Goal: Task Accomplishment & Management: Use online tool/utility

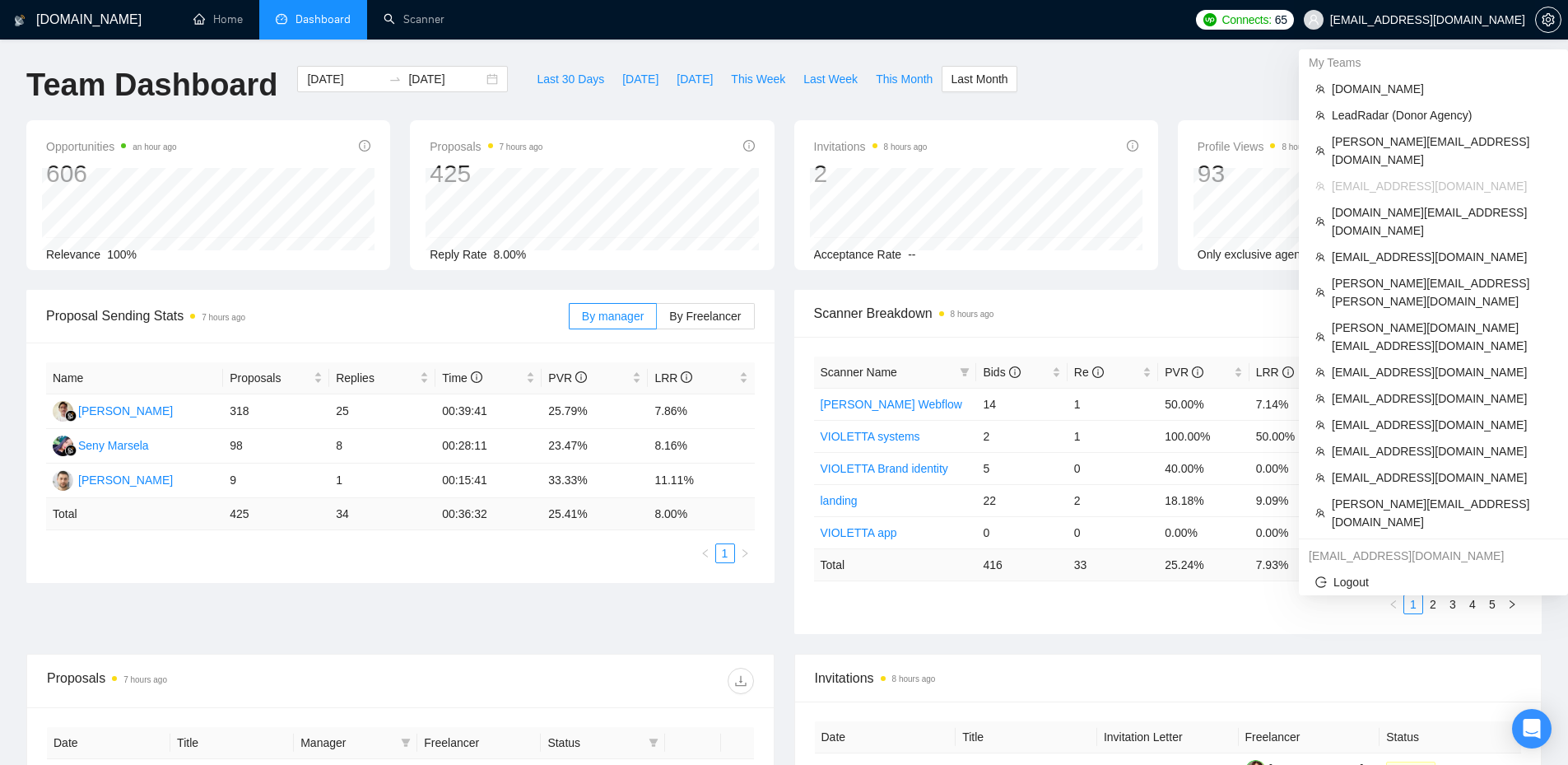
click at [1490, 20] on span "[EMAIL_ADDRESS][DOMAIN_NAME]" at bounding box center [1428, 20] width 195 height 0
drag, startPoint x: 1367, startPoint y: 88, endPoint x: 927, endPoint y: 263, distance: 473.5
click at [1367, 87] on span "[DOMAIN_NAME]" at bounding box center [1441, 89] width 220 height 18
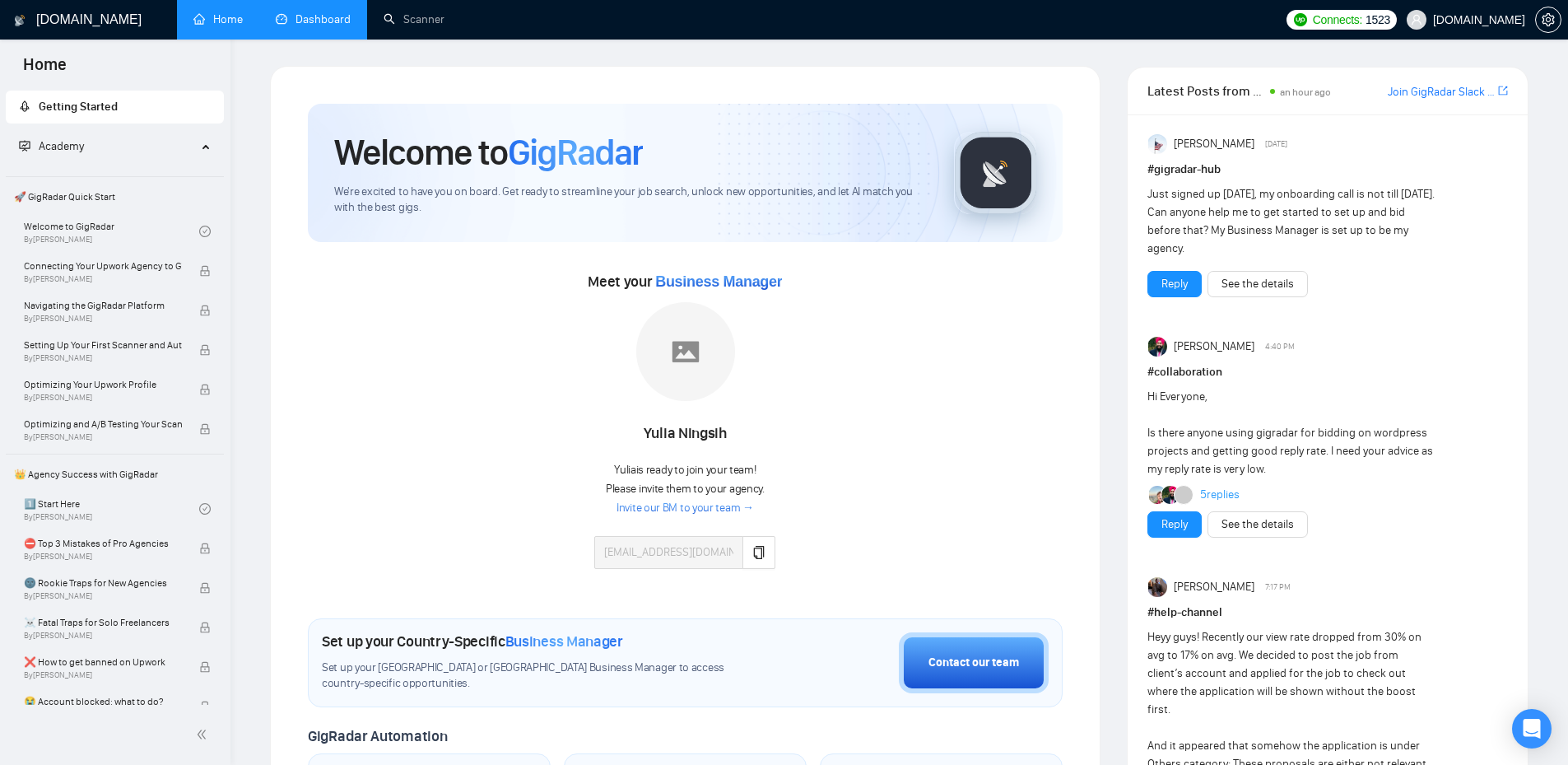
click at [310, 17] on link "Dashboard" at bounding box center [313, 19] width 75 height 14
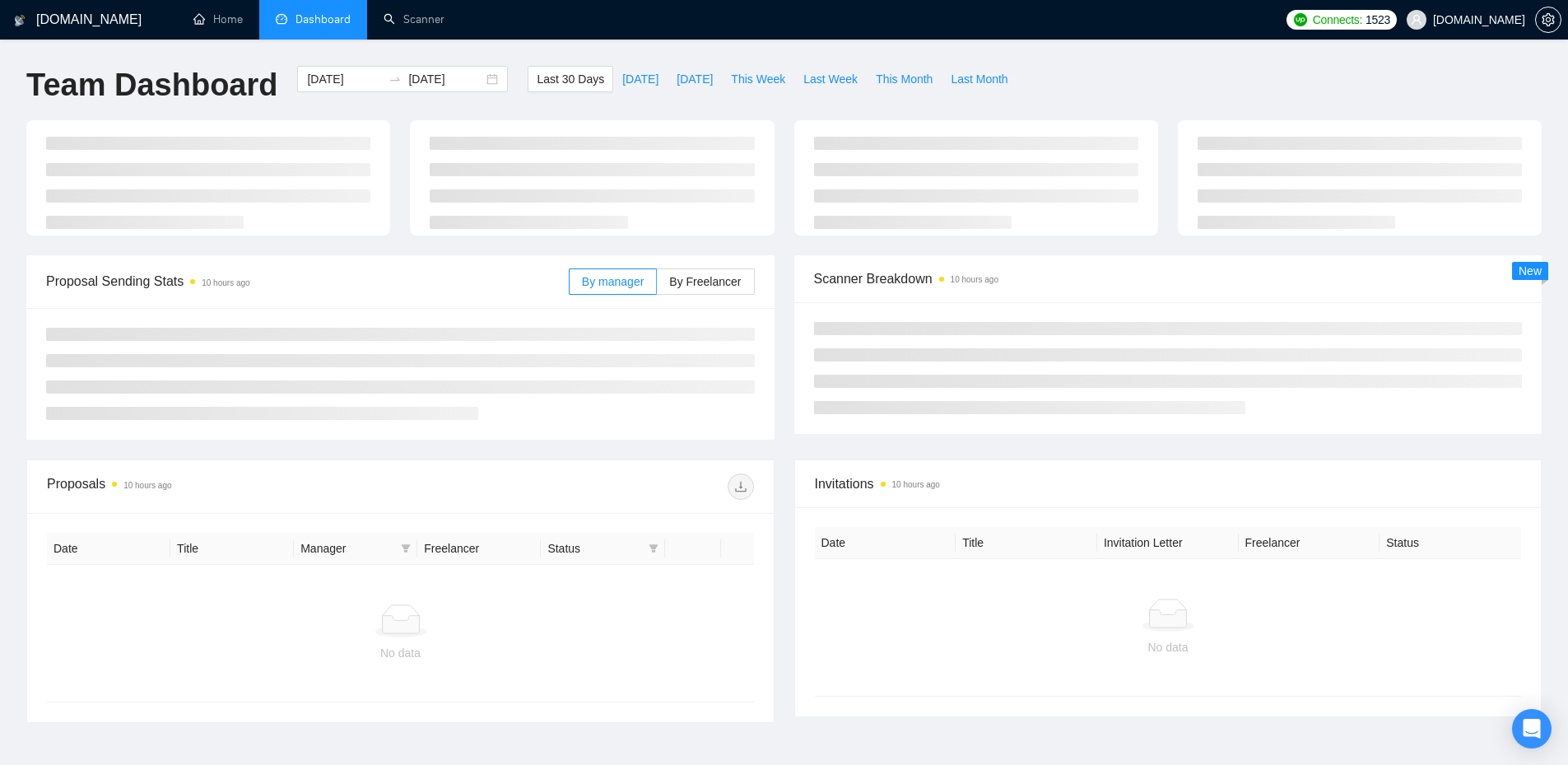
type input "[DATE]"
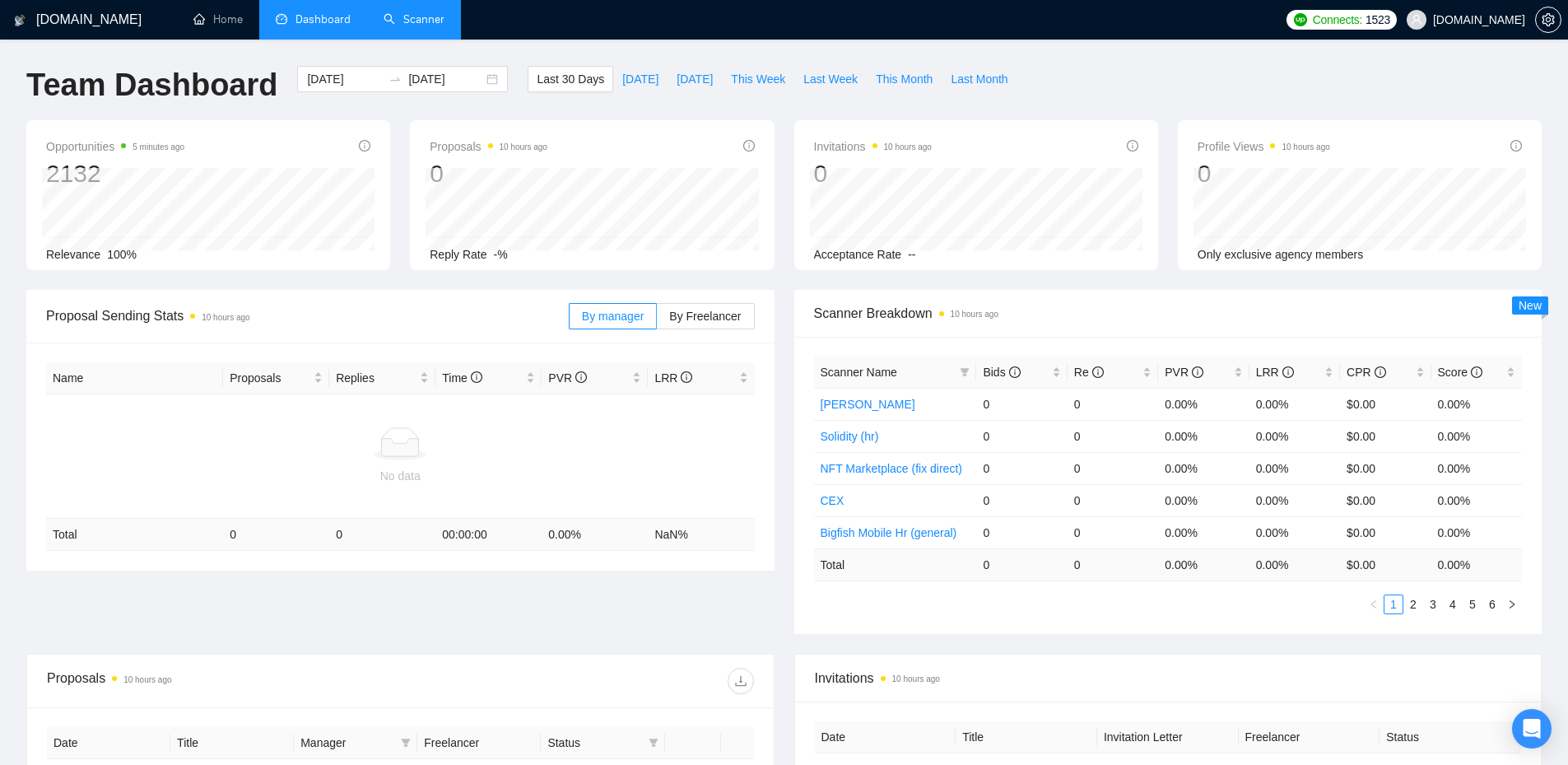
click at [419, 23] on link "Scanner" at bounding box center [414, 19] width 61 height 14
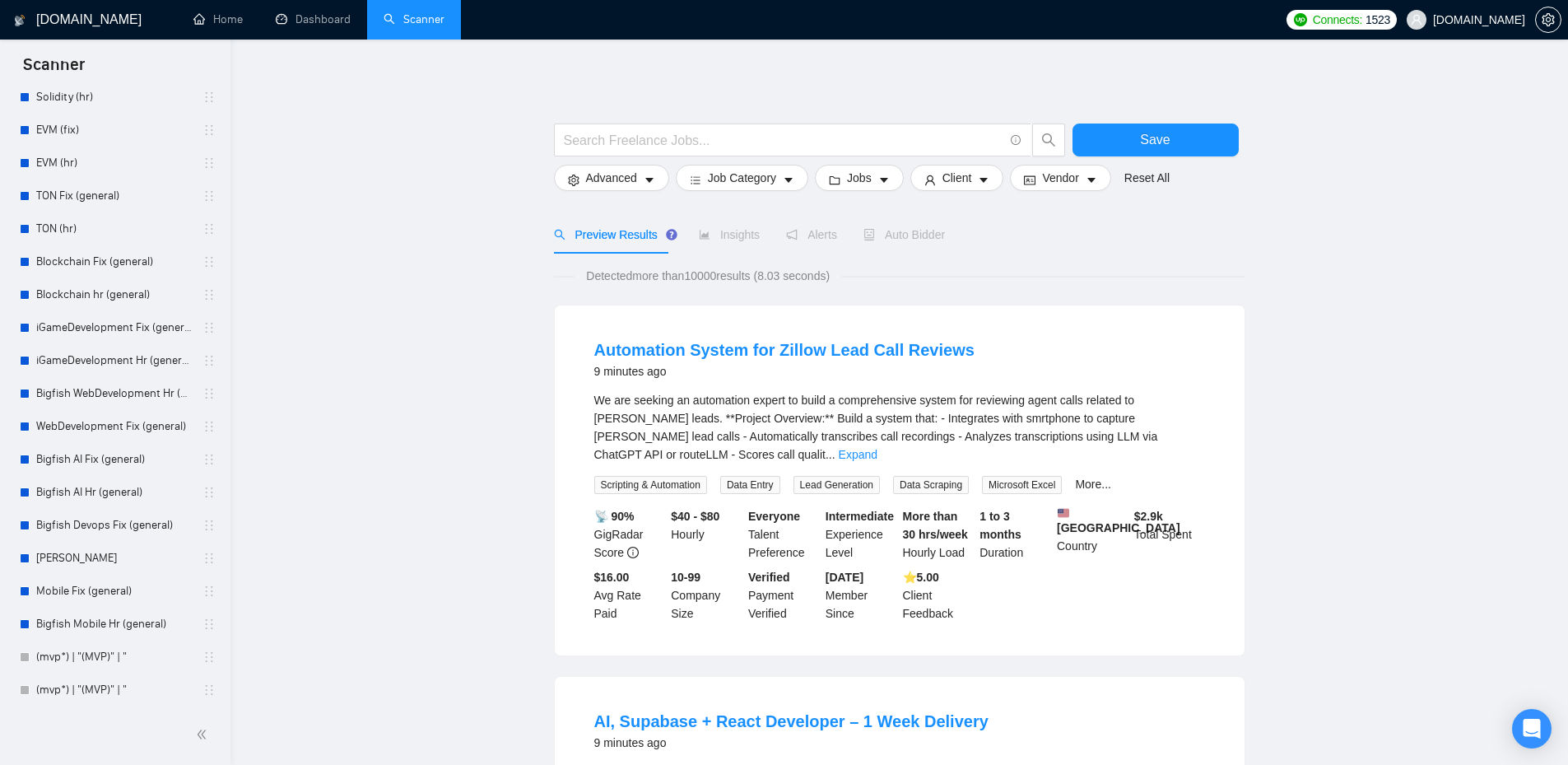
scroll to position [576, 0]
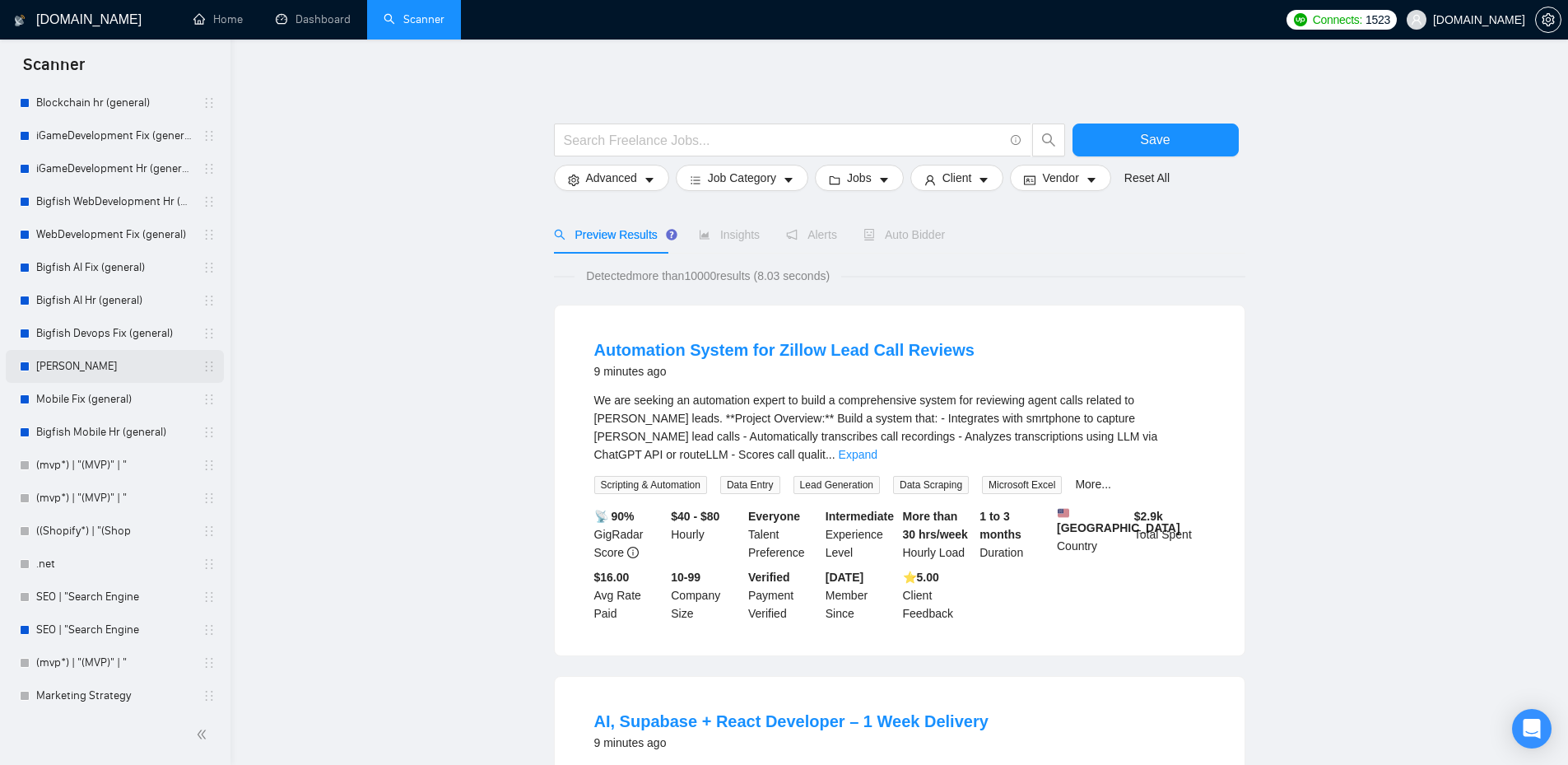
click at [55, 365] on link "[PERSON_NAME]" at bounding box center [115, 367] width 156 height 33
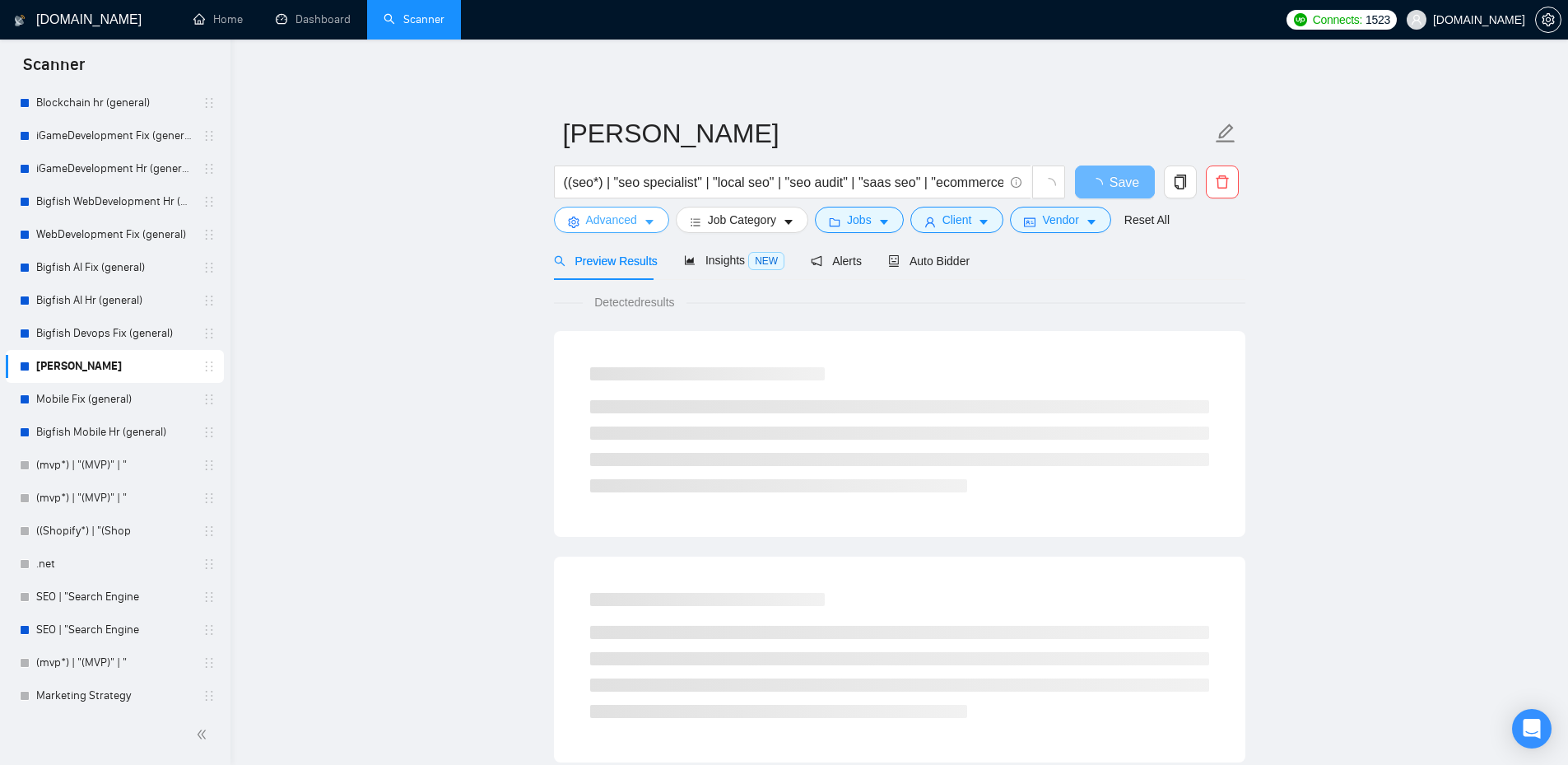
click at [635, 221] on span "Advanced" at bounding box center [611, 219] width 51 height 18
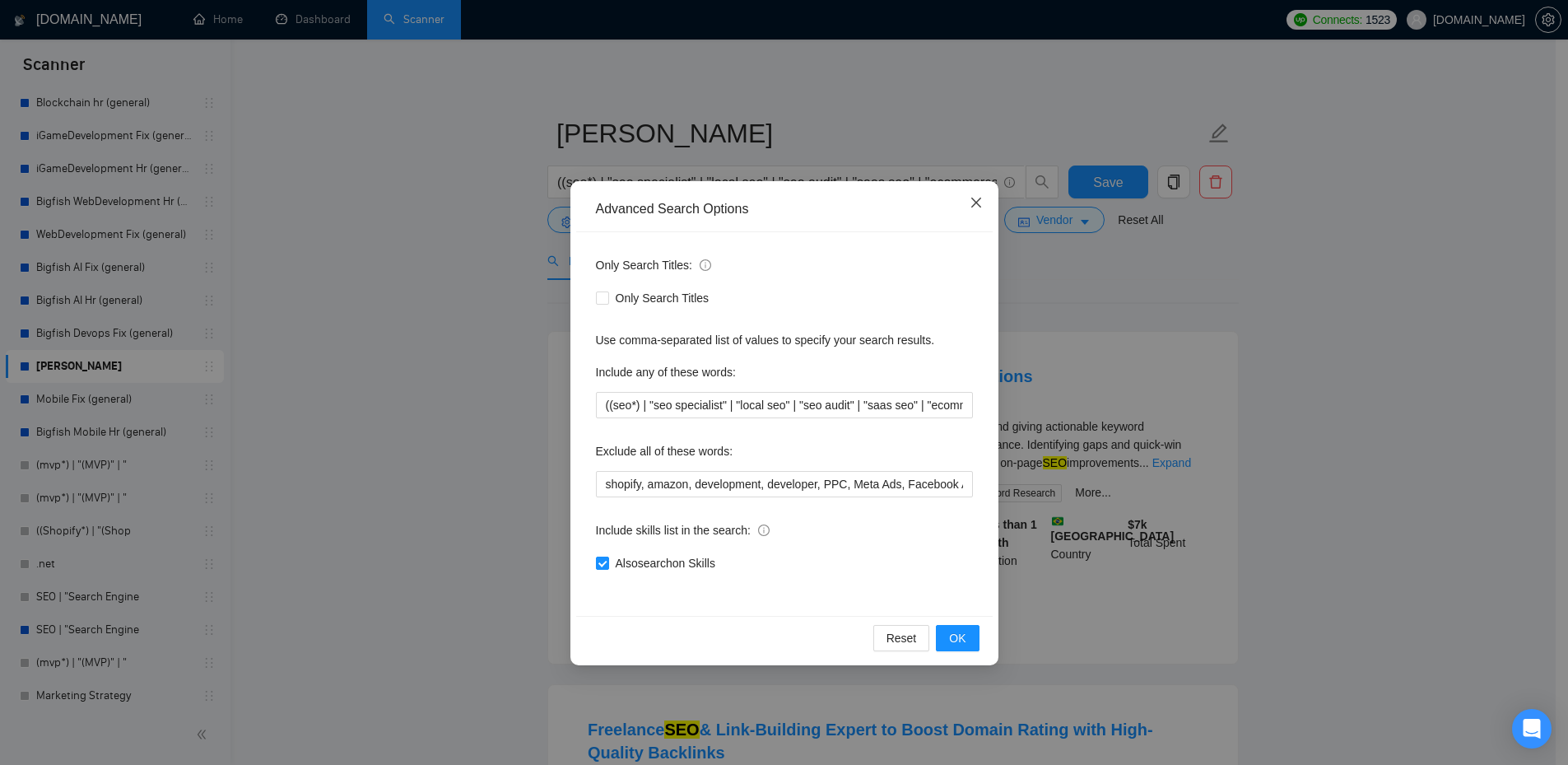
drag, startPoint x: 974, startPoint y: 202, endPoint x: 609, endPoint y: 169, distance: 366.5
click at [973, 201] on icon "close" at bounding box center [975, 202] width 10 height 10
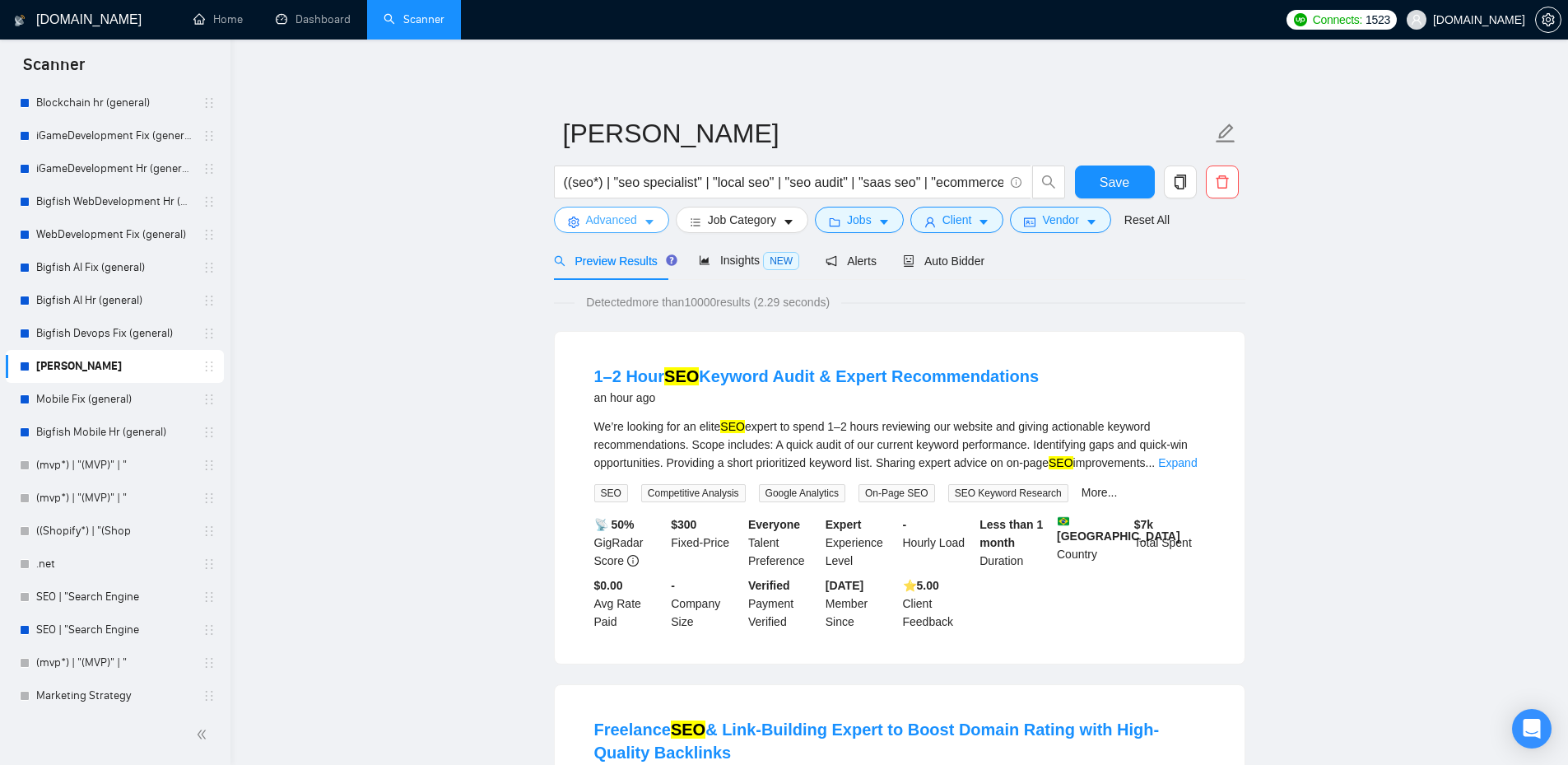
click at [646, 216] on span "caret-down" at bounding box center [649, 222] width 11 height 12
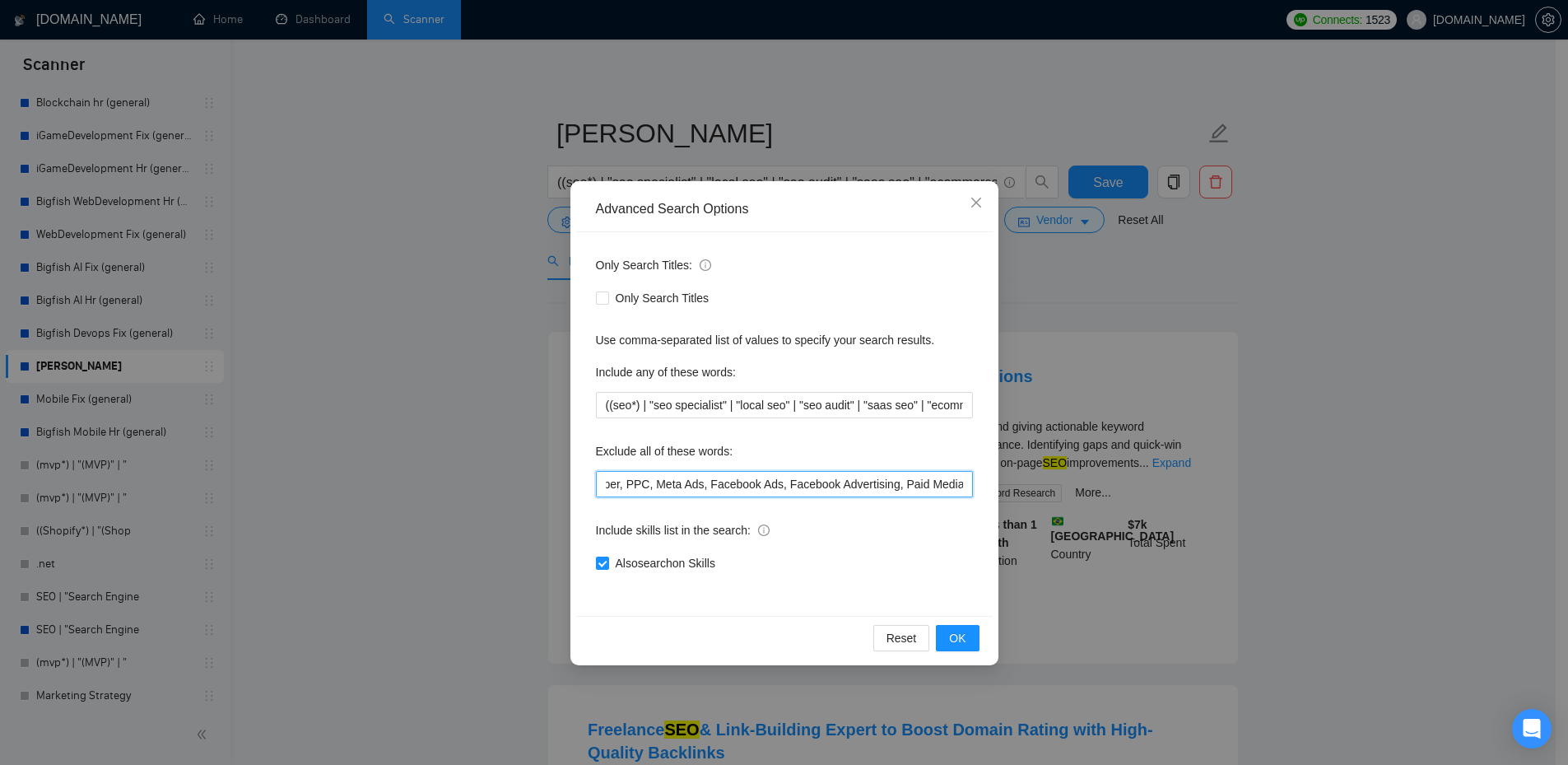
scroll to position [0, 426]
drag, startPoint x: 602, startPoint y: 480, endPoint x: 1010, endPoint y: 482, distance: 408.0
click at [1010, 482] on div "Advanced Search Options Only Search Titles: Only Search Titles Use comma-separa…" at bounding box center [784, 382] width 1568 height 765
click at [976, 198] on icon "close" at bounding box center [976, 202] width 13 height 13
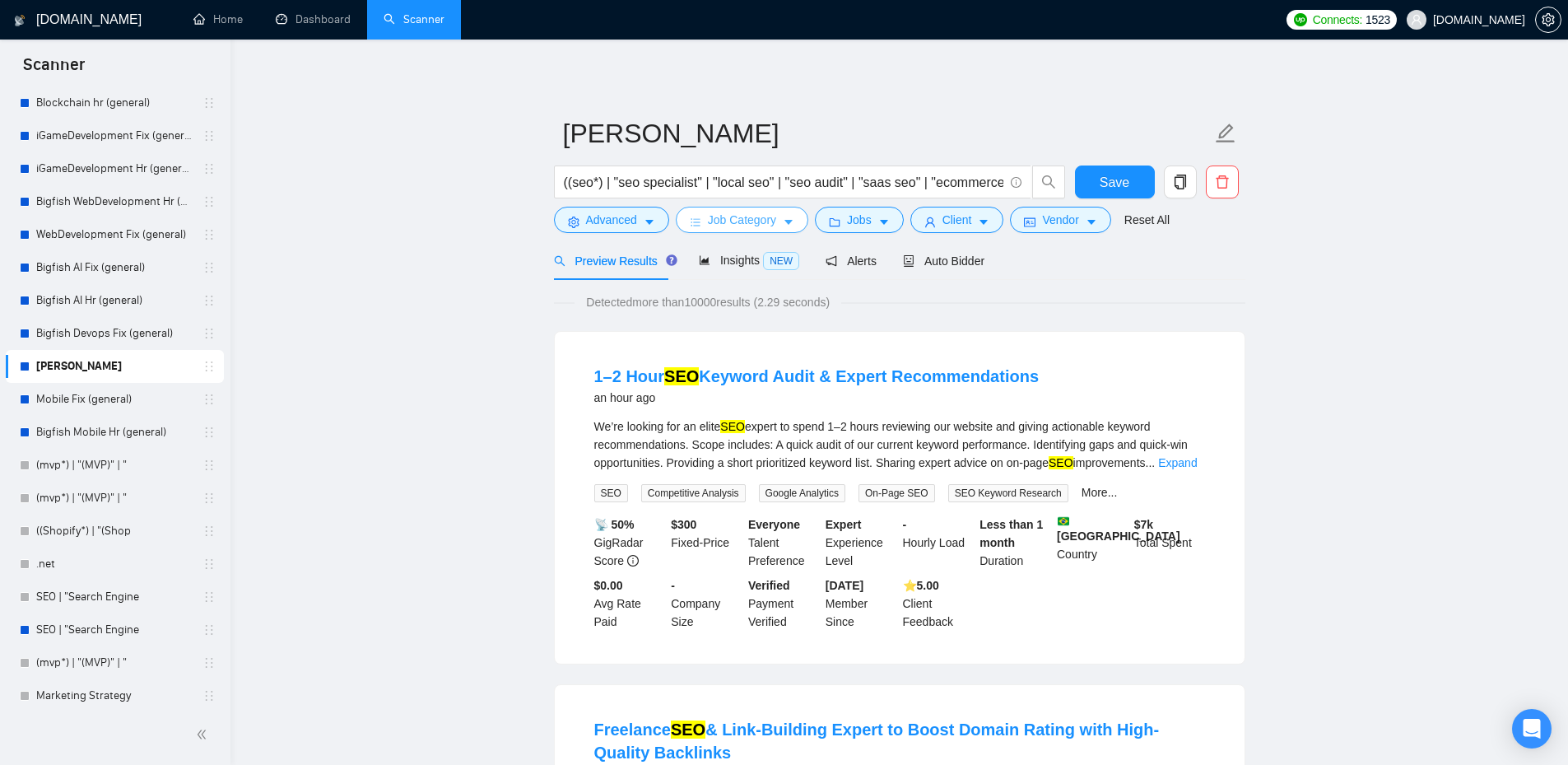
click at [755, 216] on span "Job Category" at bounding box center [742, 219] width 69 height 18
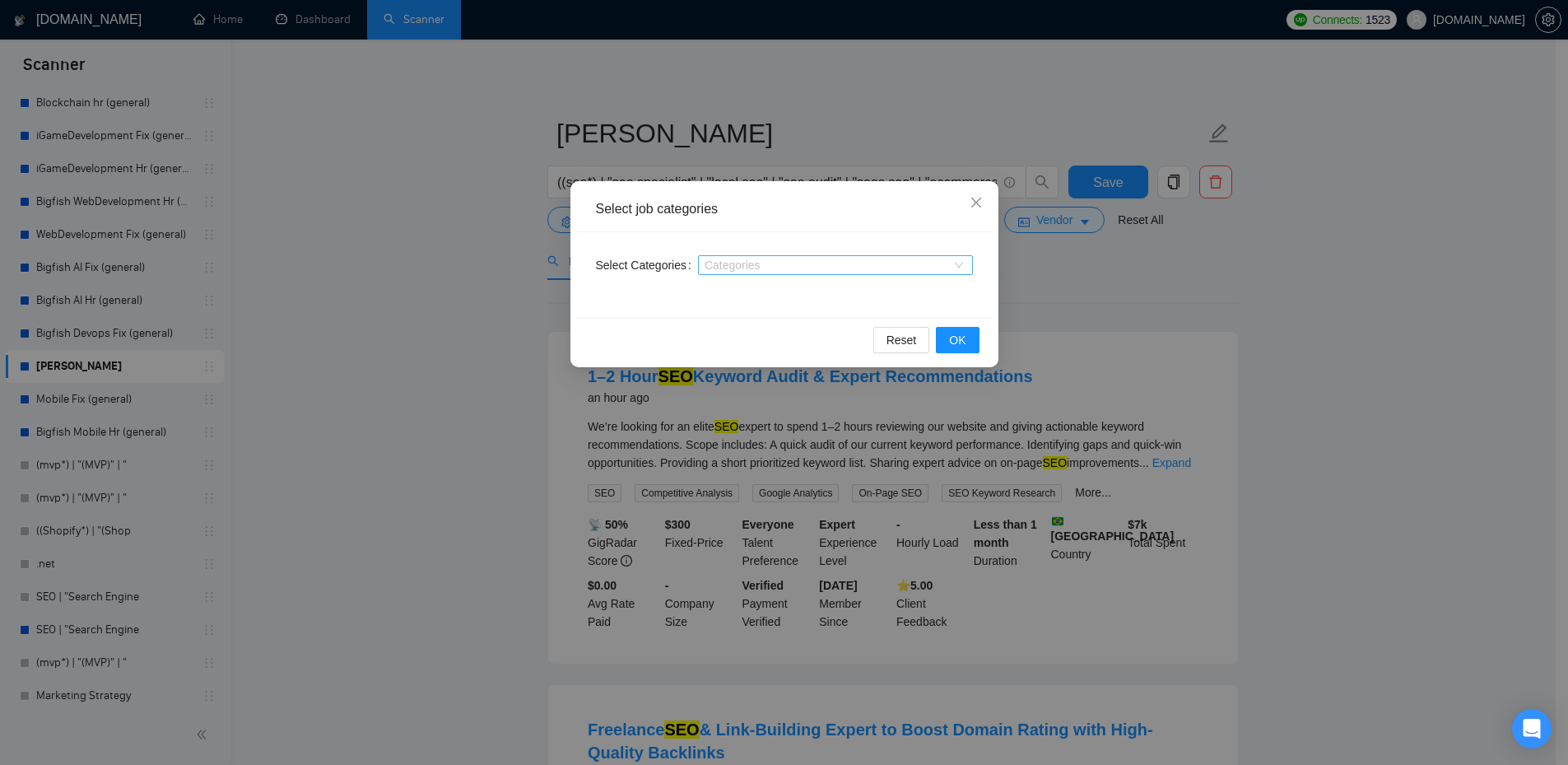
click at [806, 269] on div at bounding box center [827, 264] width 250 height 13
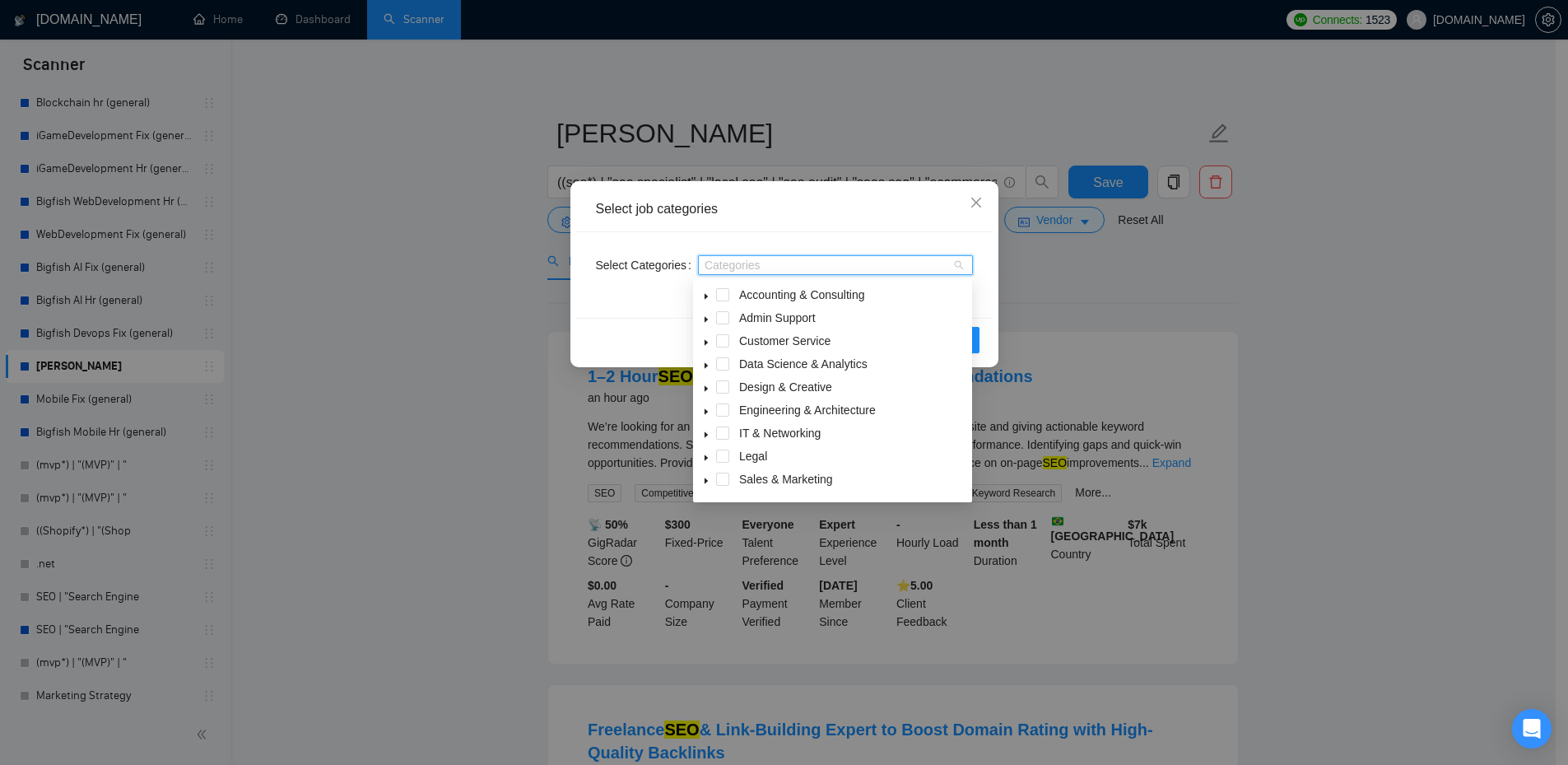
click at [705, 435] on icon "caret-down" at bounding box center [707, 435] width 3 height 6
click at [977, 202] on icon "close" at bounding box center [975, 202] width 10 height 10
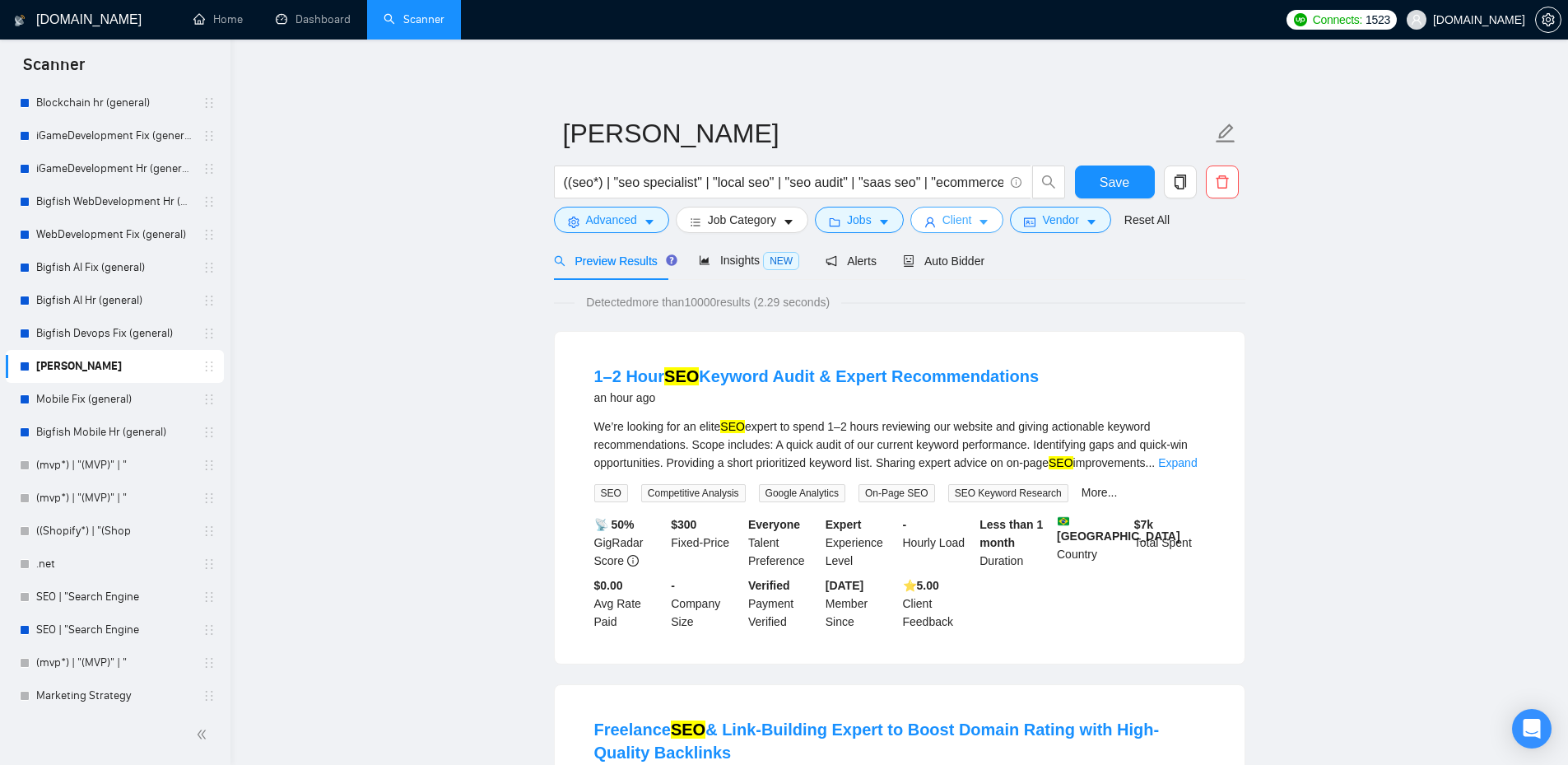
click at [958, 216] on span "Client" at bounding box center [957, 219] width 30 height 18
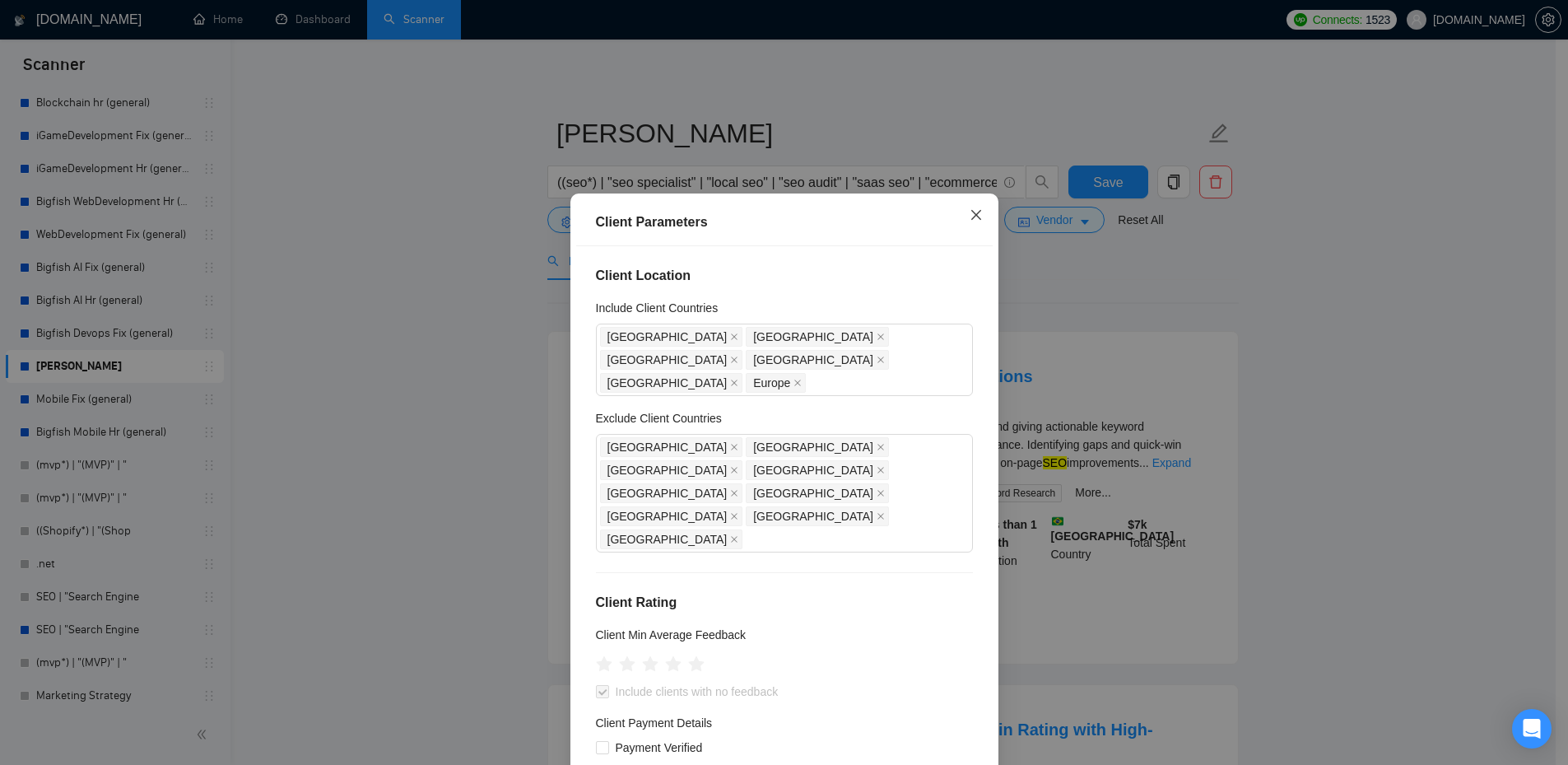
click at [970, 216] on icon "close" at bounding box center [976, 215] width 13 height 13
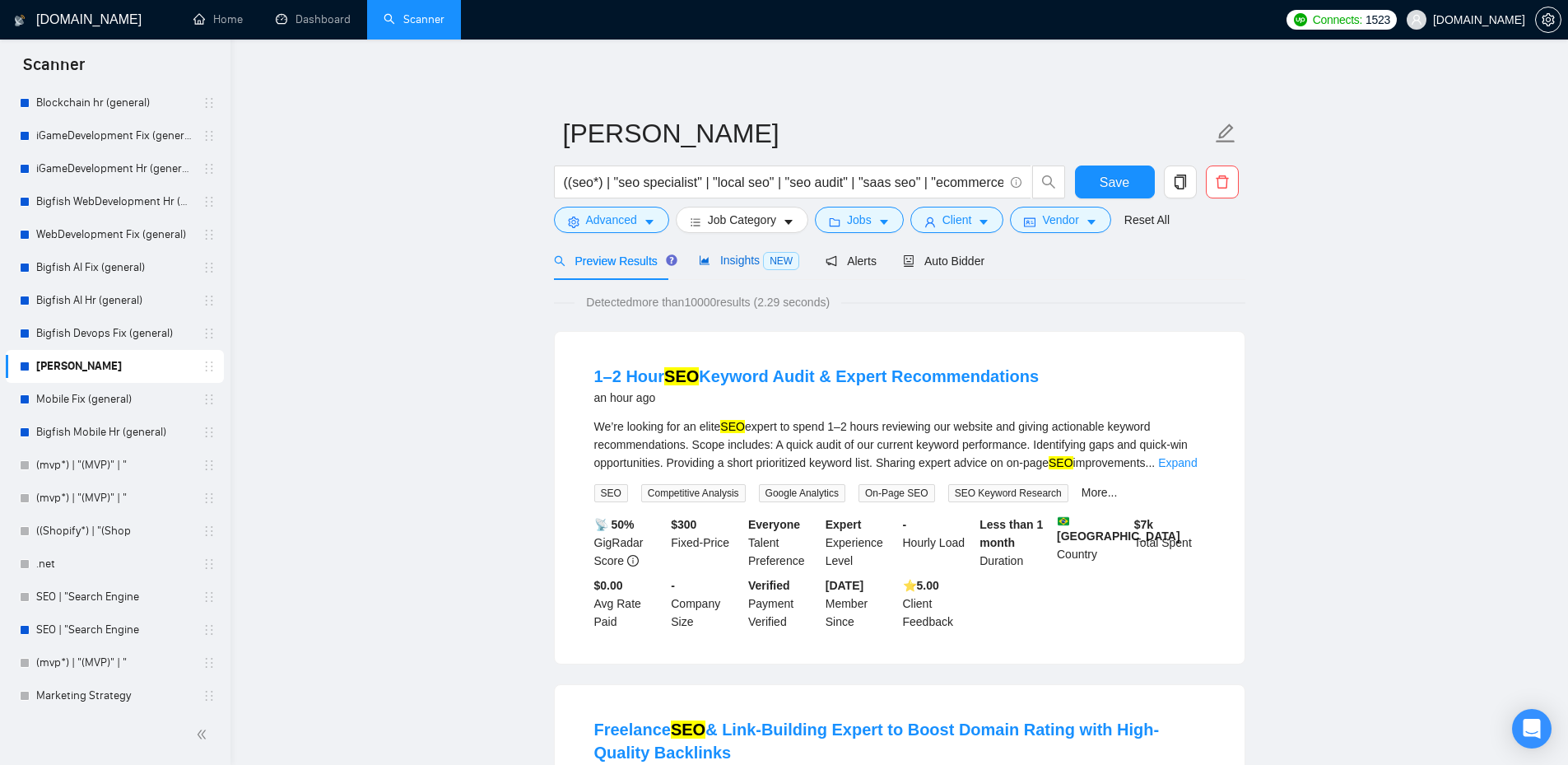
drag, startPoint x: 725, startPoint y: 254, endPoint x: 742, endPoint y: 271, distance: 24.0
click at [723, 256] on span "Insights NEW" at bounding box center [749, 260] width 101 height 13
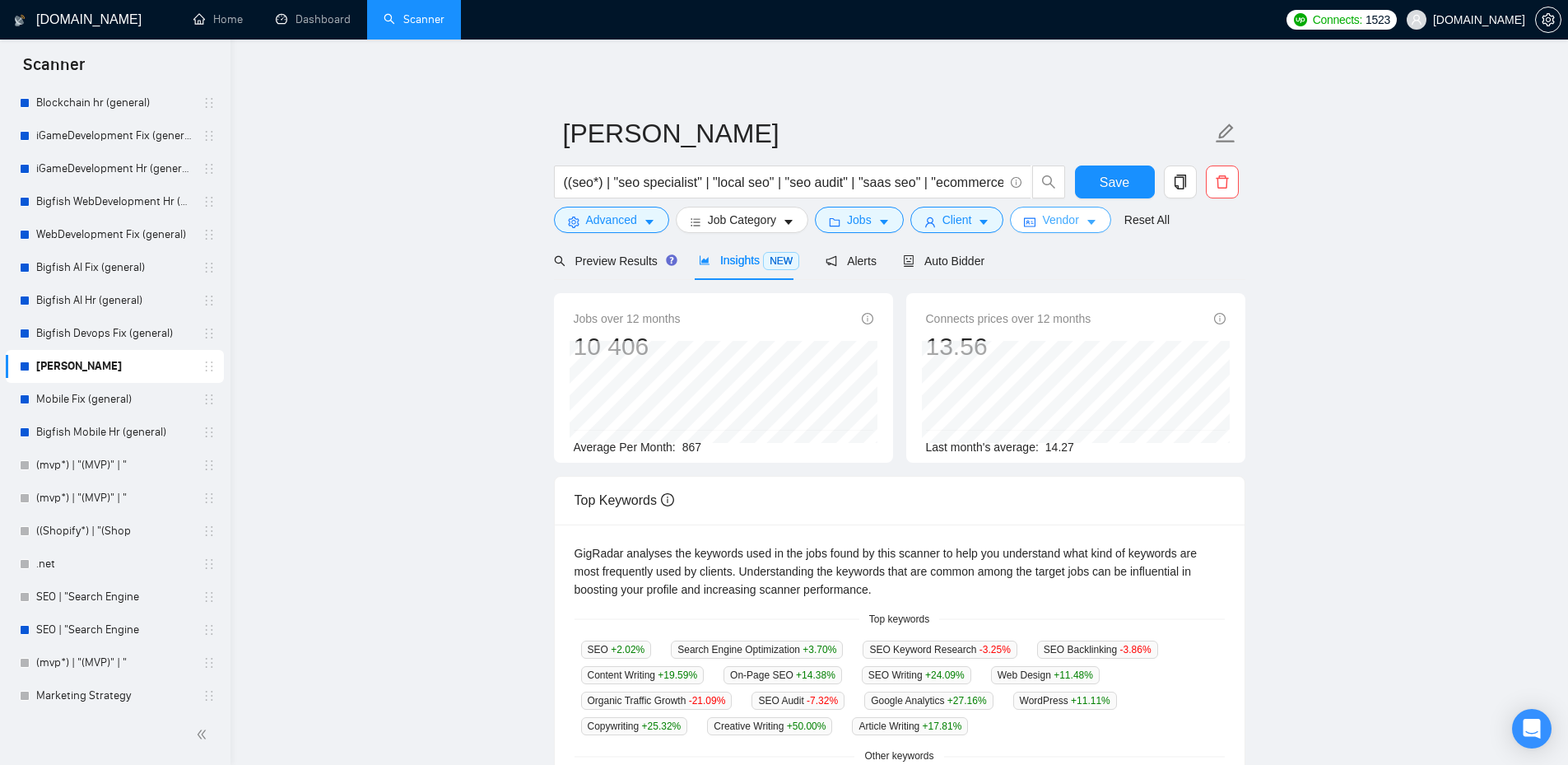
click at [1078, 225] on button "Vendor" at bounding box center [1060, 220] width 101 height 26
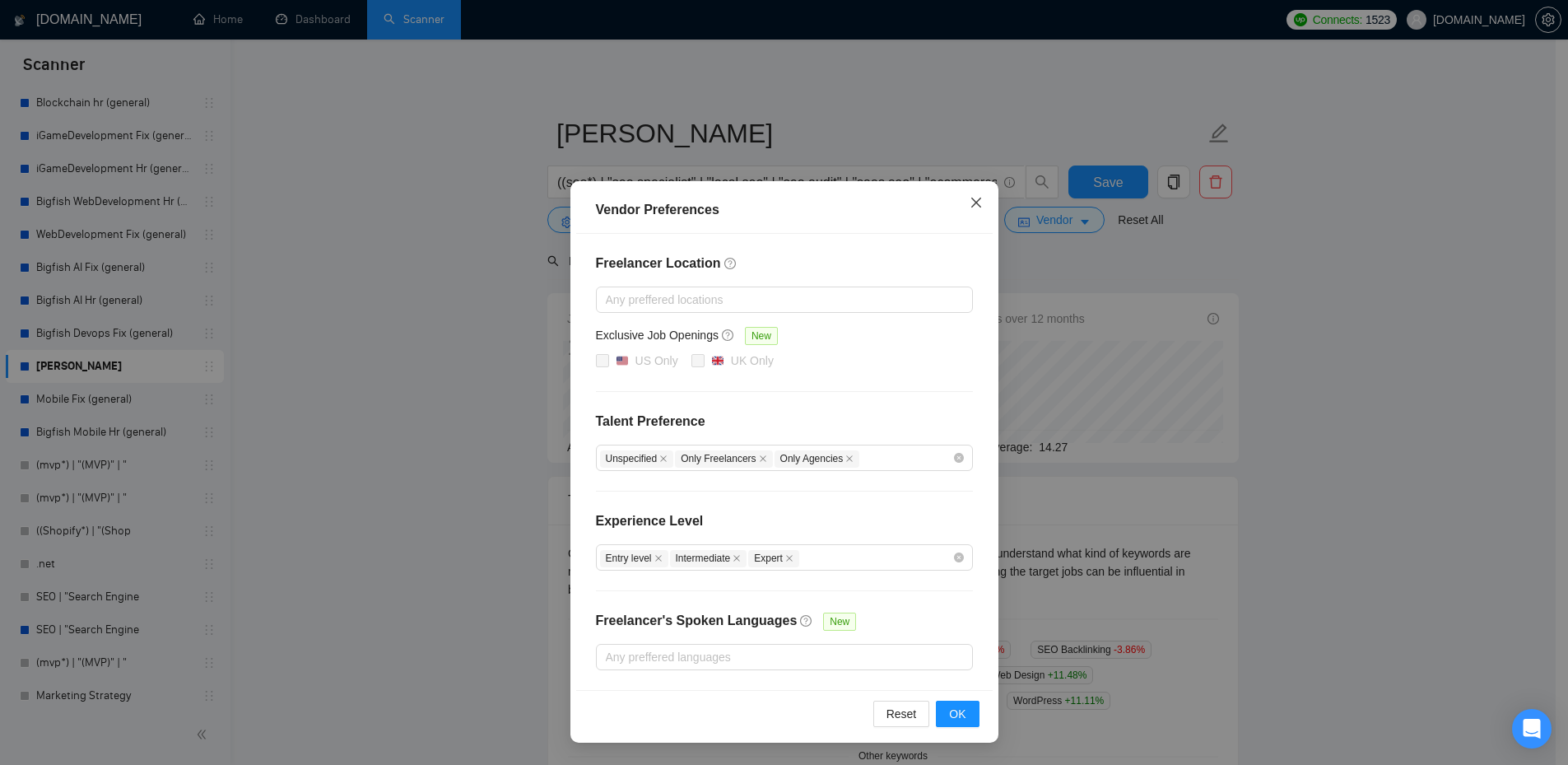
click at [975, 202] on icon "close" at bounding box center [976, 202] width 13 height 13
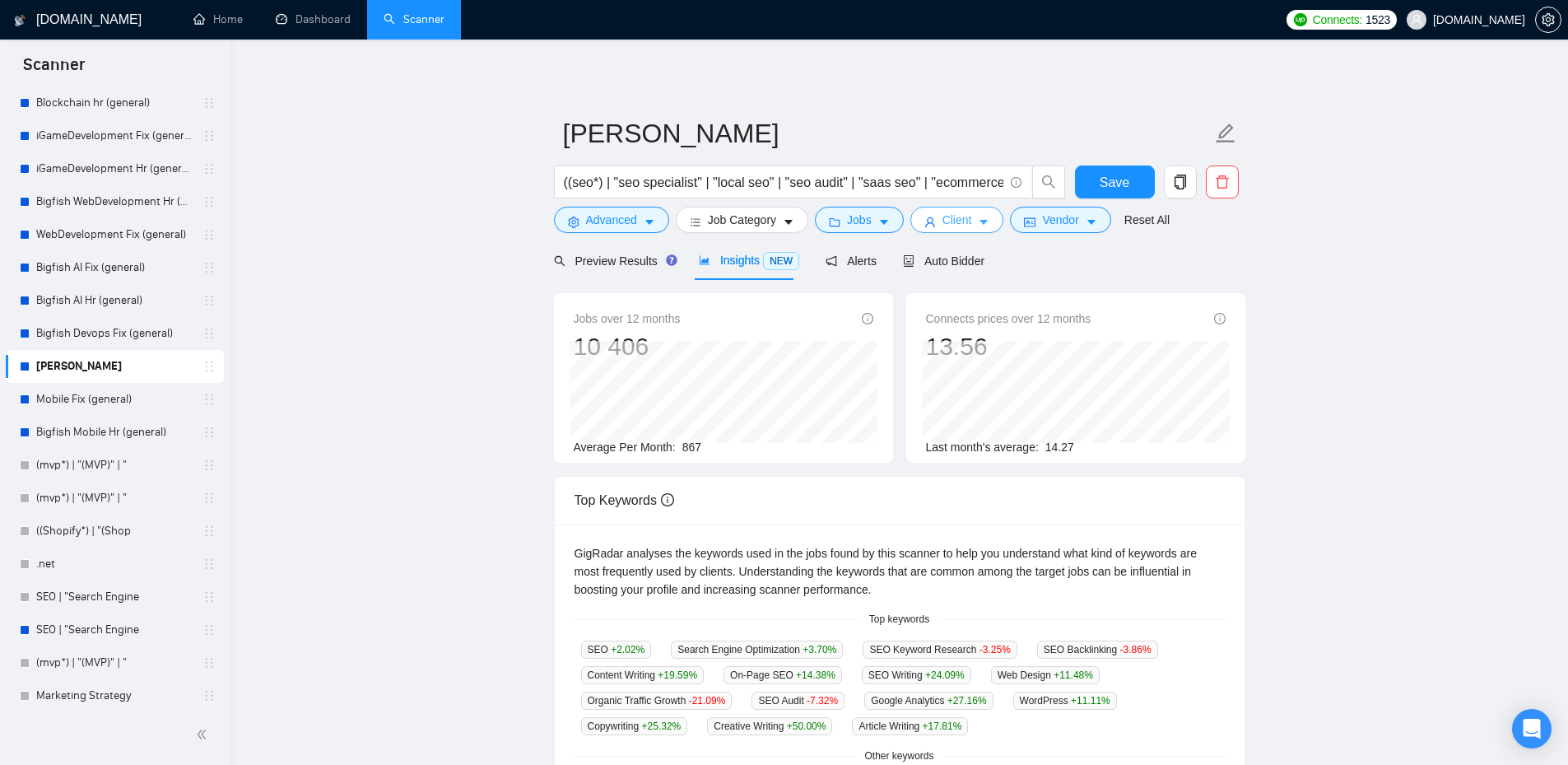
click at [961, 215] on span "Client" at bounding box center [957, 219] width 30 height 18
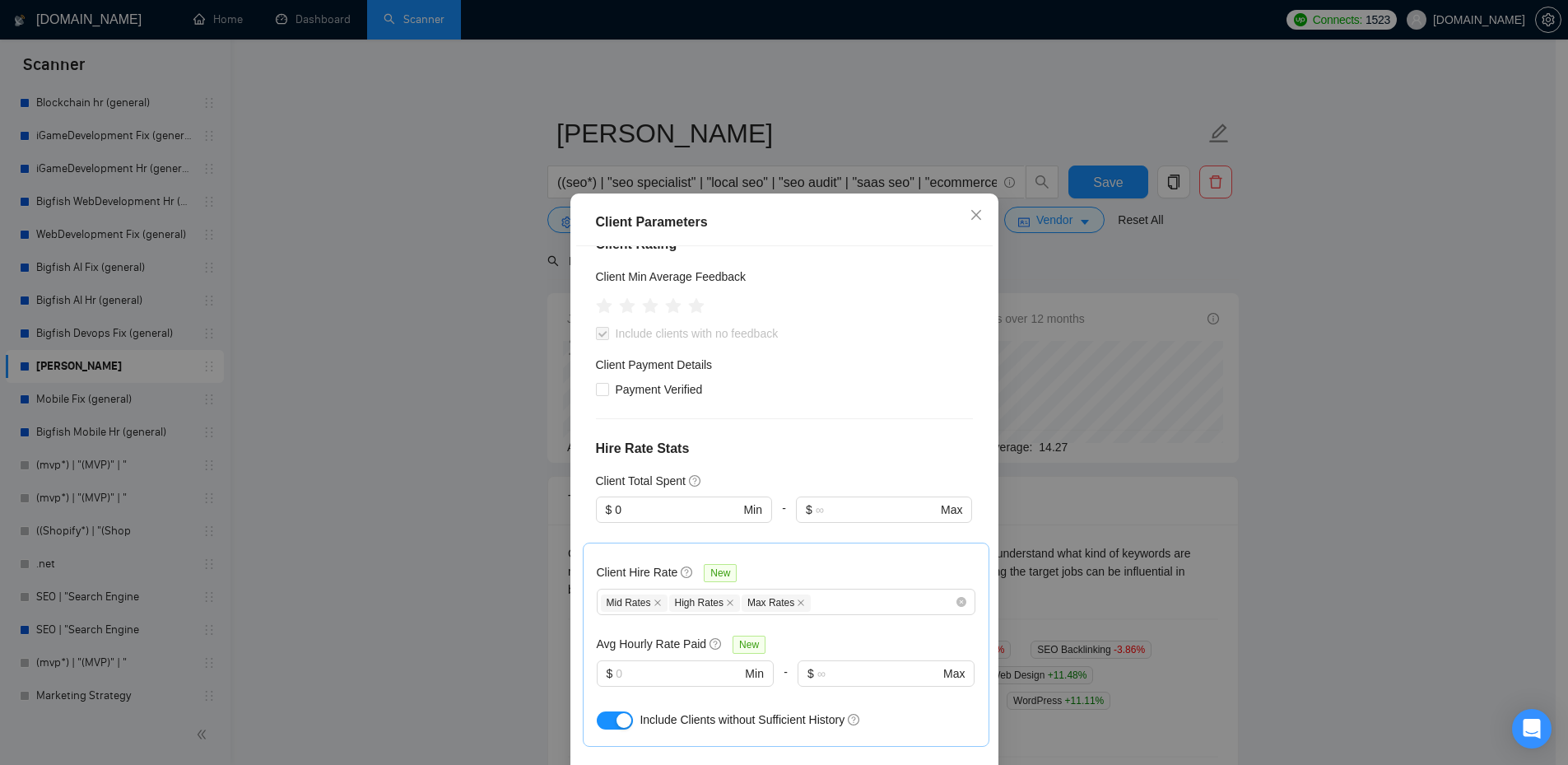
scroll to position [550, 0]
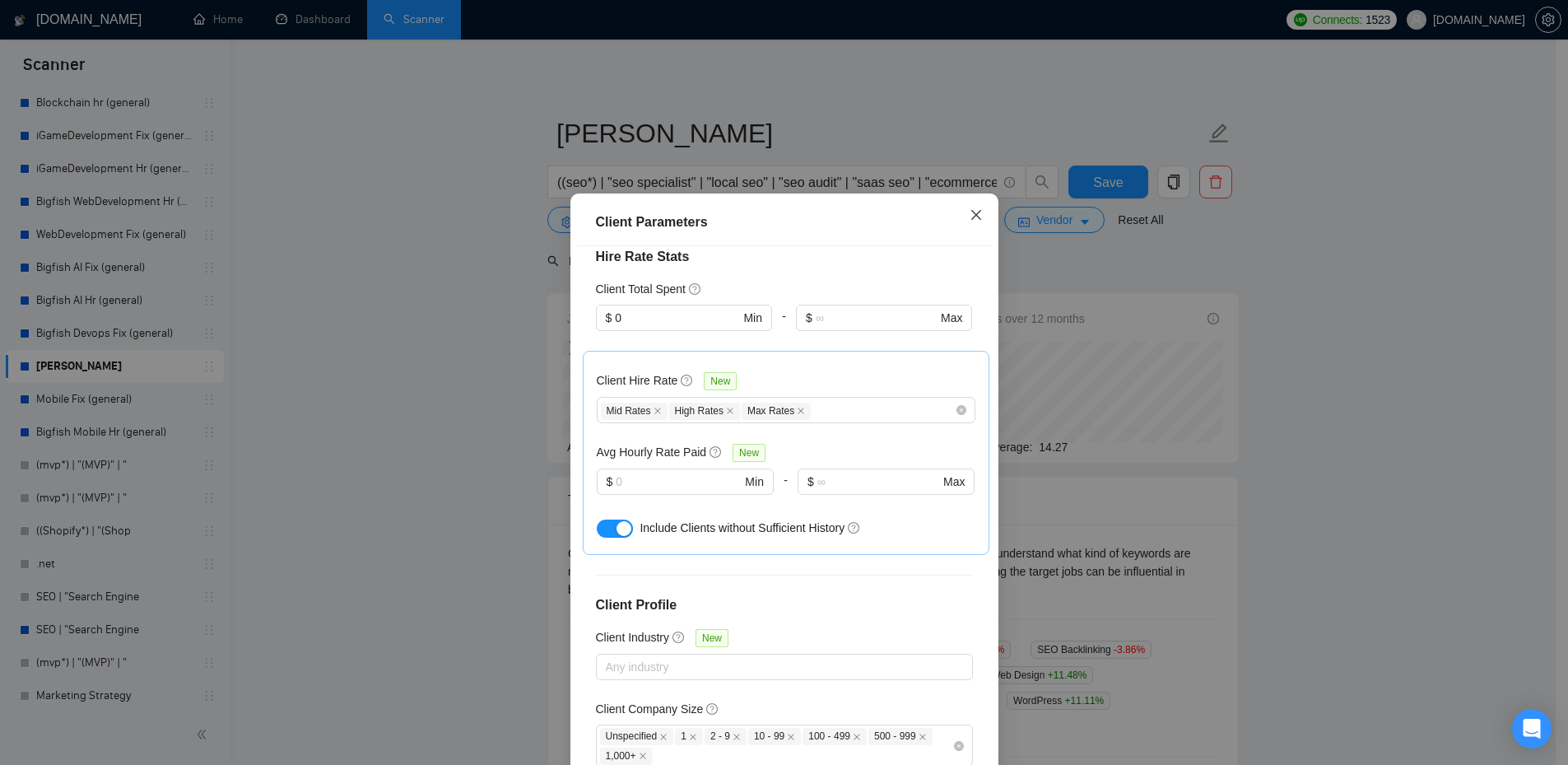
click at [970, 216] on icon "close" at bounding box center [976, 215] width 13 height 13
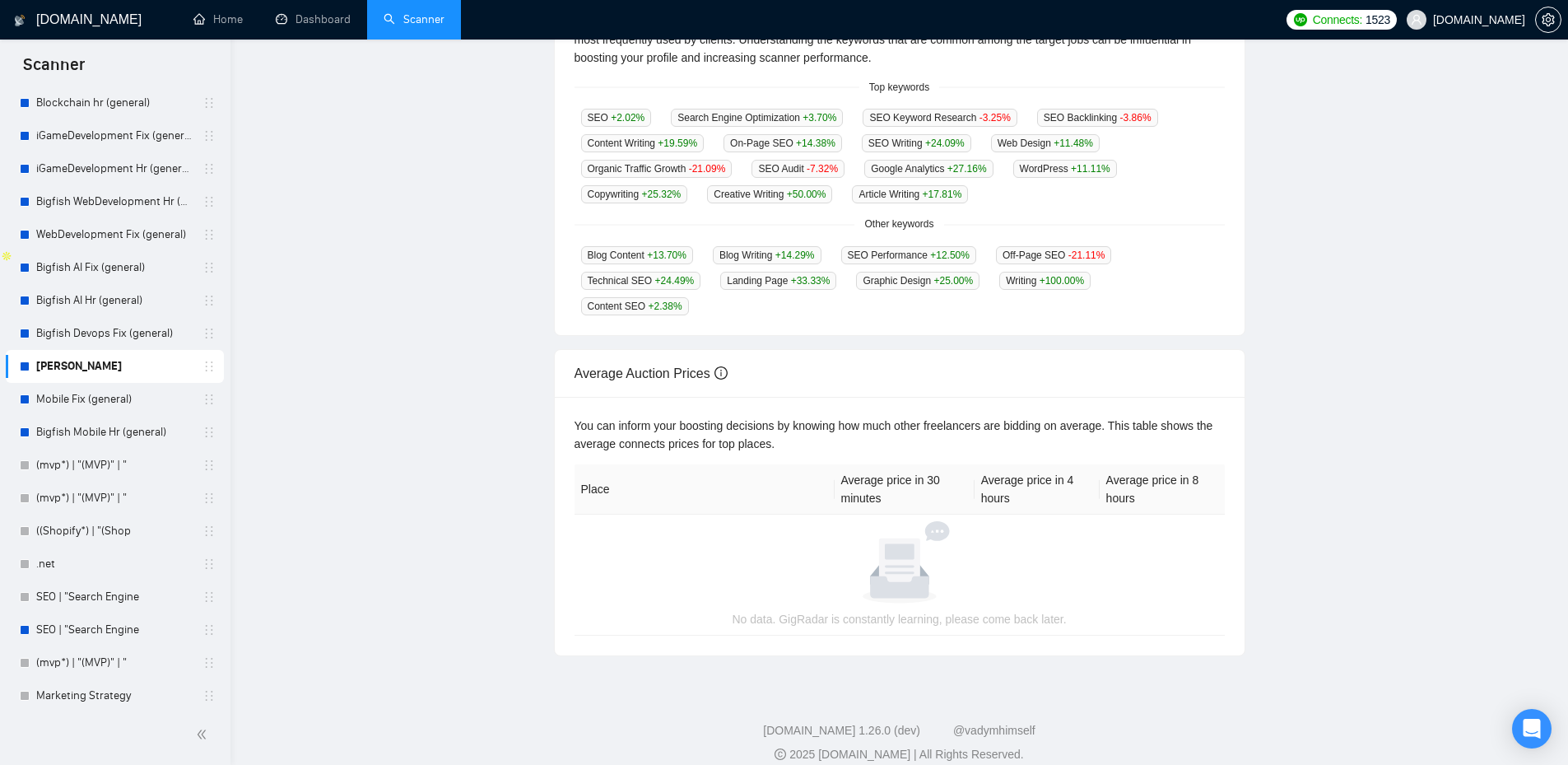
scroll to position [0, 0]
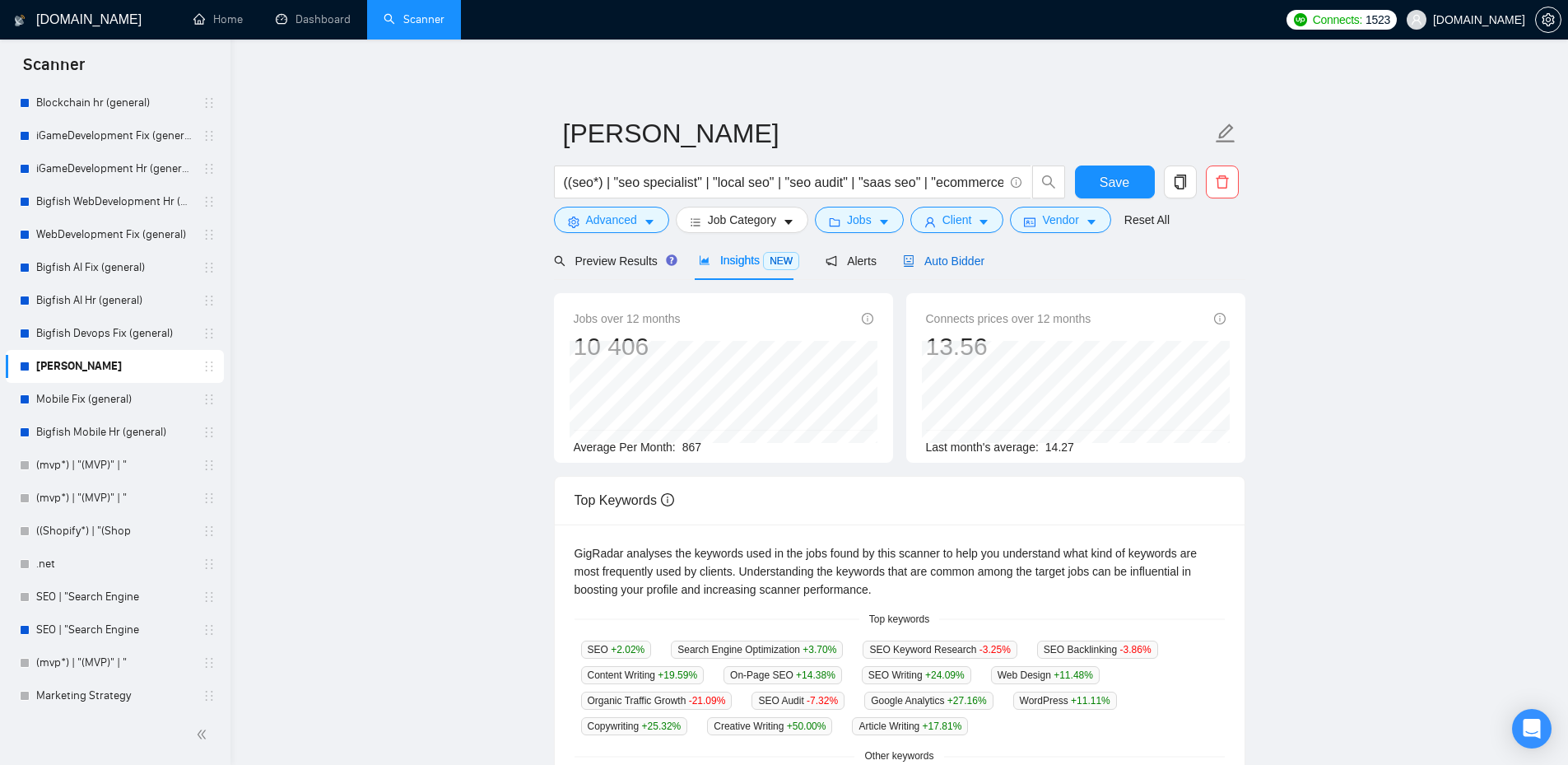
click at [965, 258] on span "Auto Bidder" at bounding box center [944, 261] width 82 height 13
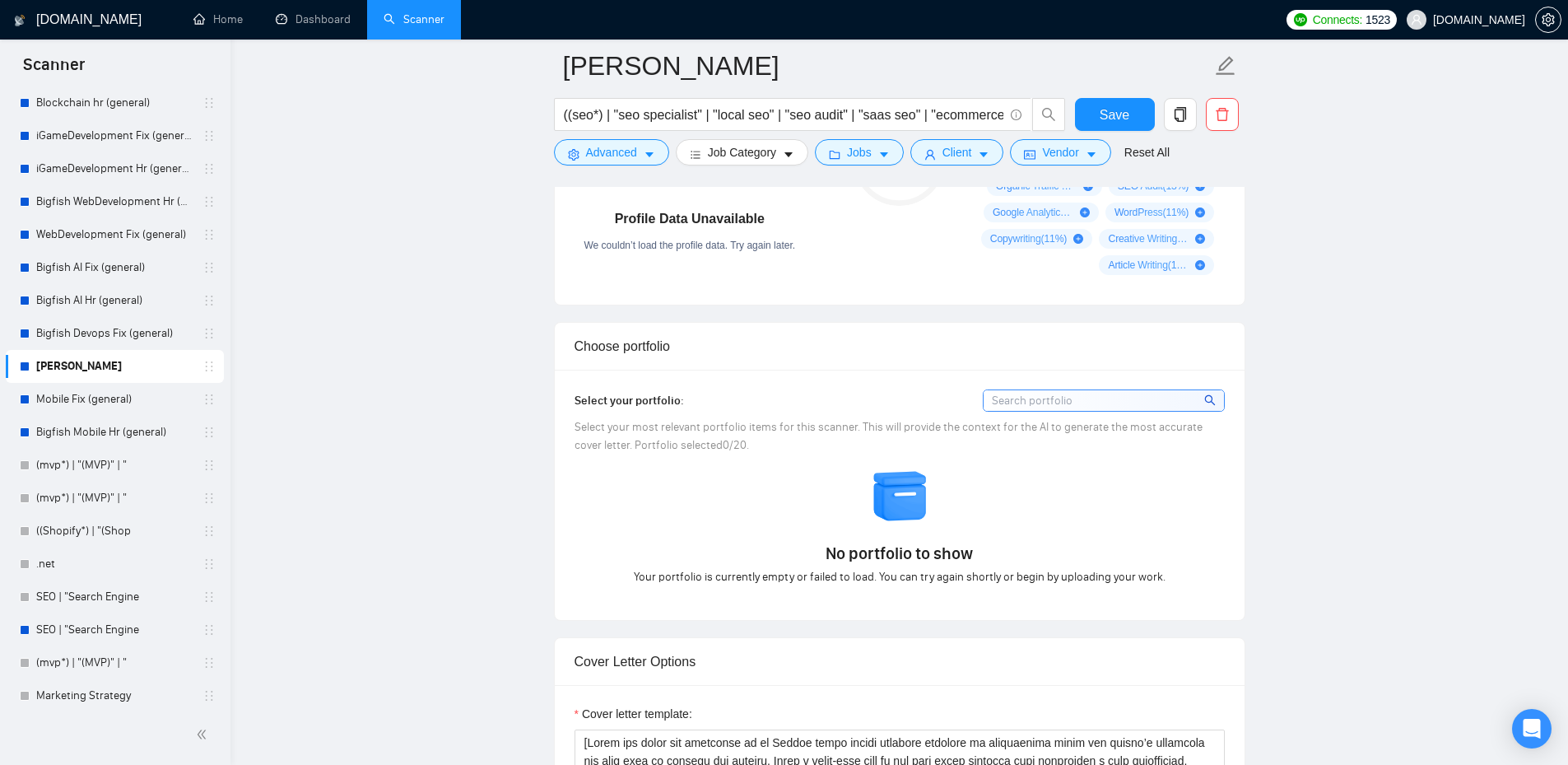
scroll to position [1729, 0]
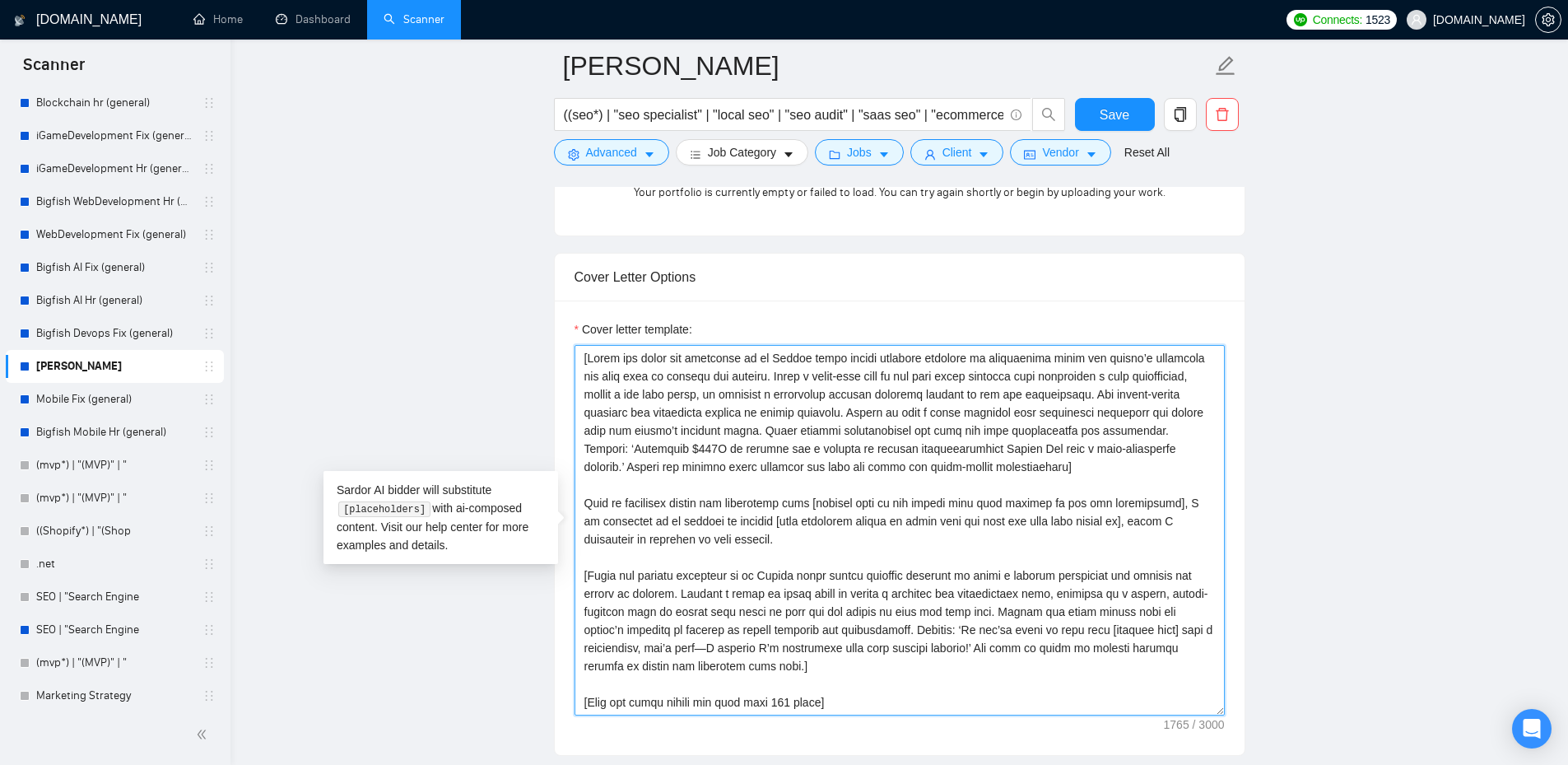
drag, startPoint x: 584, startPoint y: 357, endPoint x: 874, endPoint y: 706, distance: 453.8
click at [875, 722] on div "Cover letter template:" at bounding box center [900, 528] width 690 height 455
click at [843, 693] on textarea "Cover letter template:" at bounding box center [900, 530] width 650 height 370
drag, startPoint x: 840, startPoint y: 699, endPoint x: 505, endPoint y: 280, distance: 536.5
click at [505, 280] on main "Seo ((seo*) | "seo specialist" | "local seo" | "seo audit" | "saas seo" | "ecom…" at bounding box center [899, 706] width 1285 height 4738
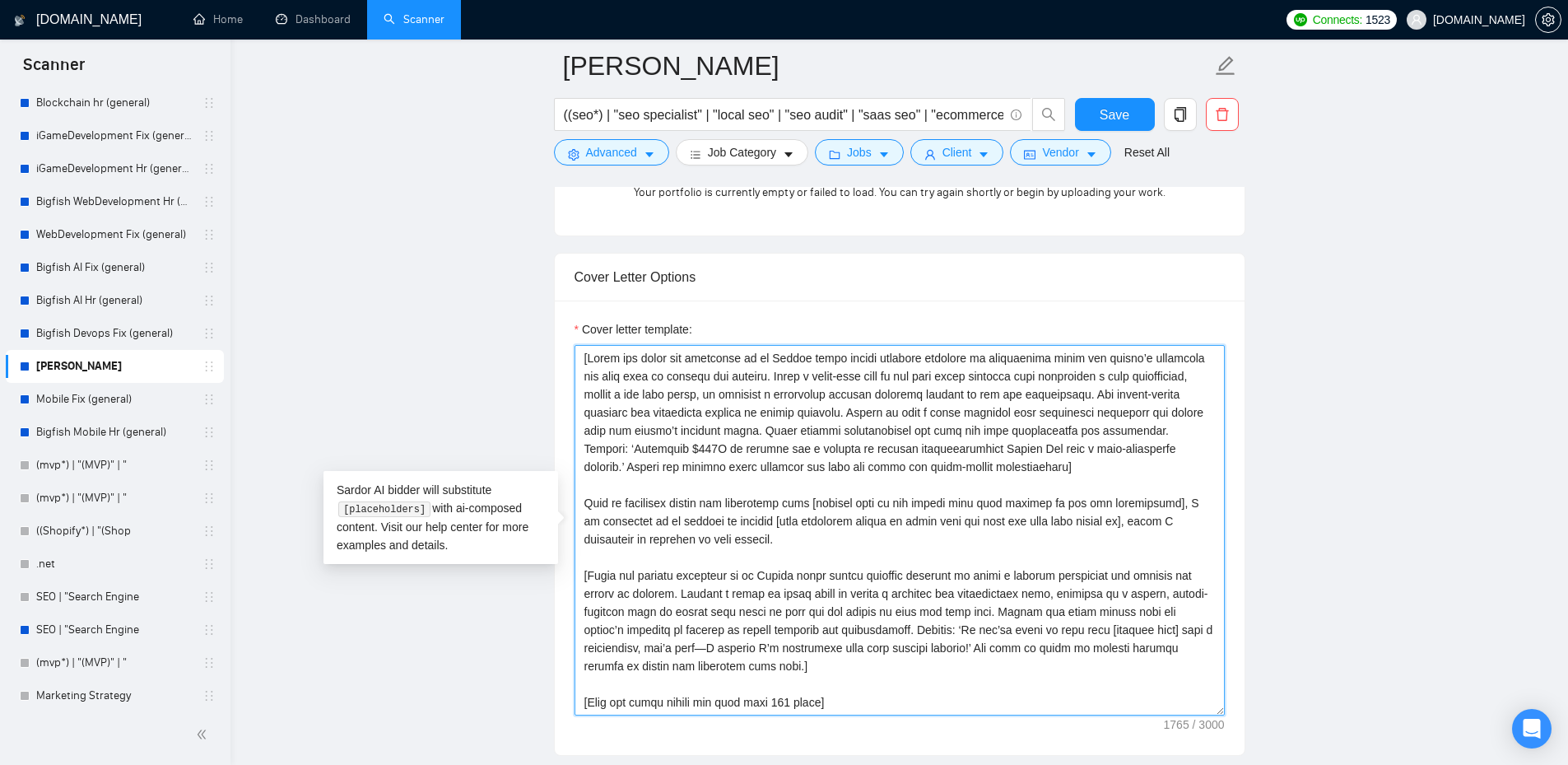
click at [841, 706] on textarea "Cover letter template:" at bounding box center [900, 530] width 650 height 370
drag, startPoint x: 842, startPoint y: 706, endPoint x: 536, endPoint y: 276, distance: 527.8
click at [536, 276] on main "Seo ((seo*) | "seo specialist" | "local seo" | "seo audit" | "saas seo" | "ecom…" at bounding box center [899, 706] width 1285 height 4738
click at [786, 468] on textarea "Cover letter template:" at bounding box center [900, 530] width 650 height 370
click at [676, 367] on textarea "Cover letter template:" at bounding box center [900, 530] width 650 height 370
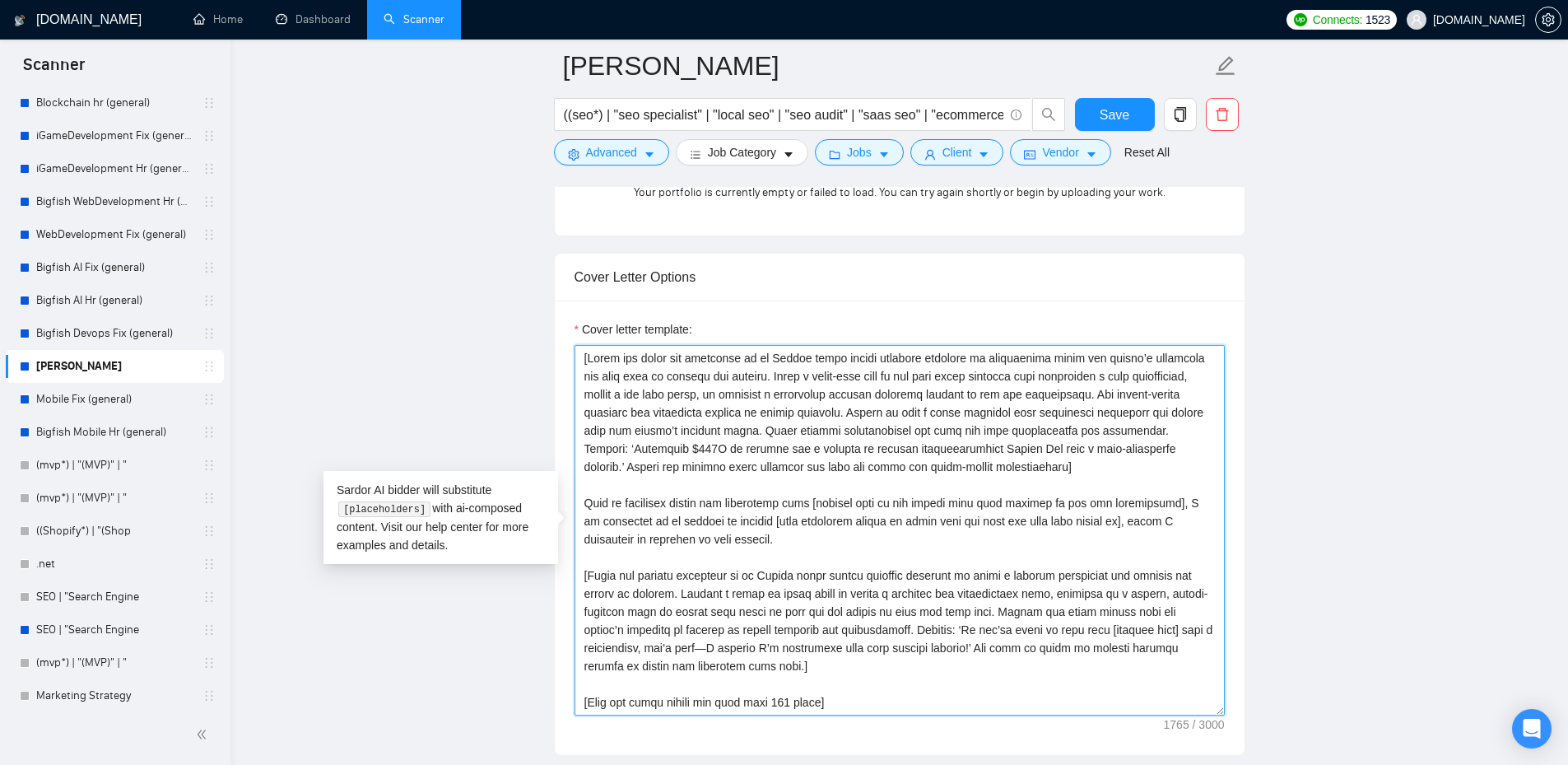
click at [1038, 411] on textarea "Cover letter template:" at bounding box center [900, 530] width 650 height 370
click at [1052, 429] on textarea "Cover letter template:" at bounding box center [900, 530] width 650 height 370
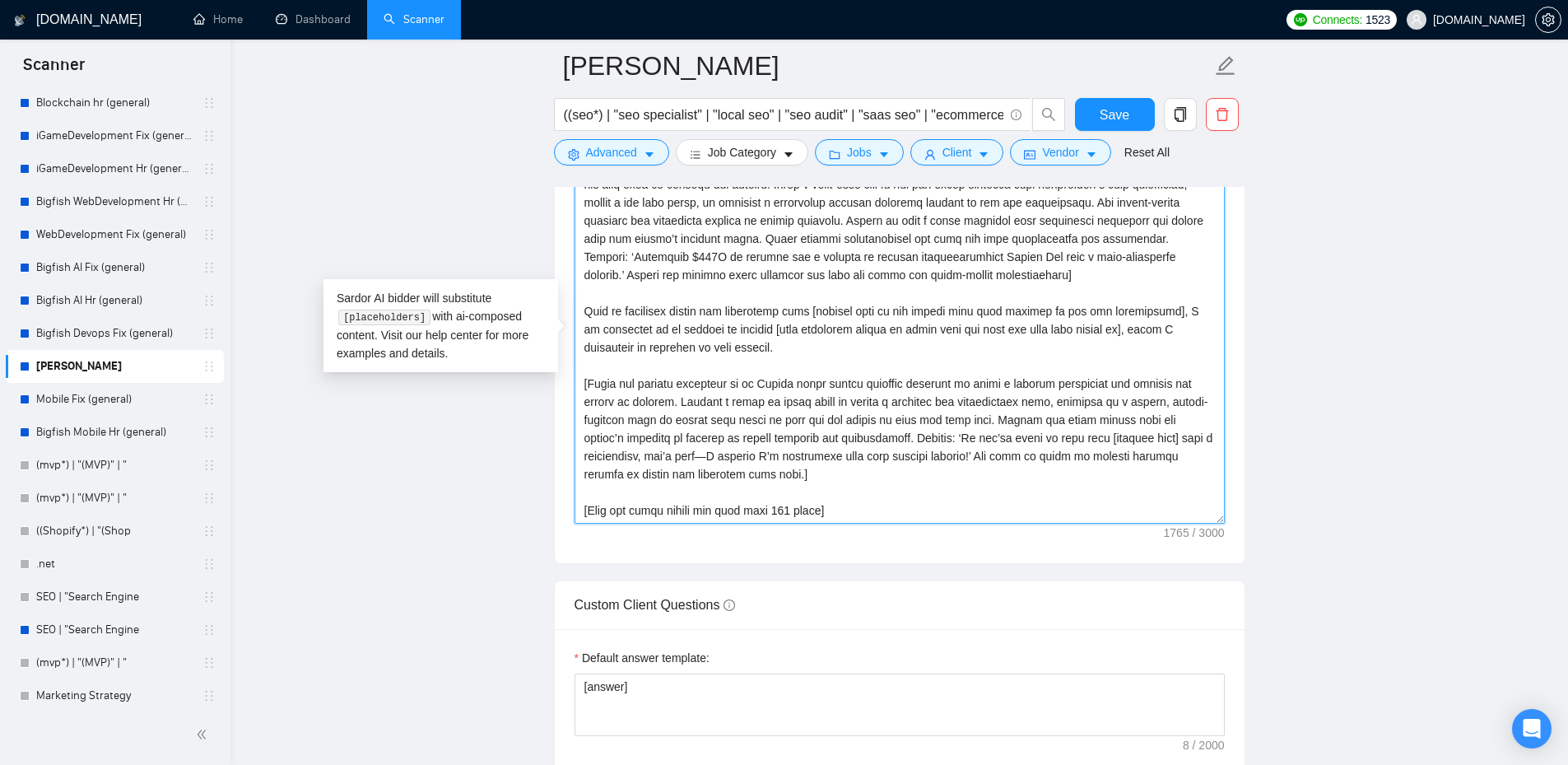
scroll to position [2113, 0]
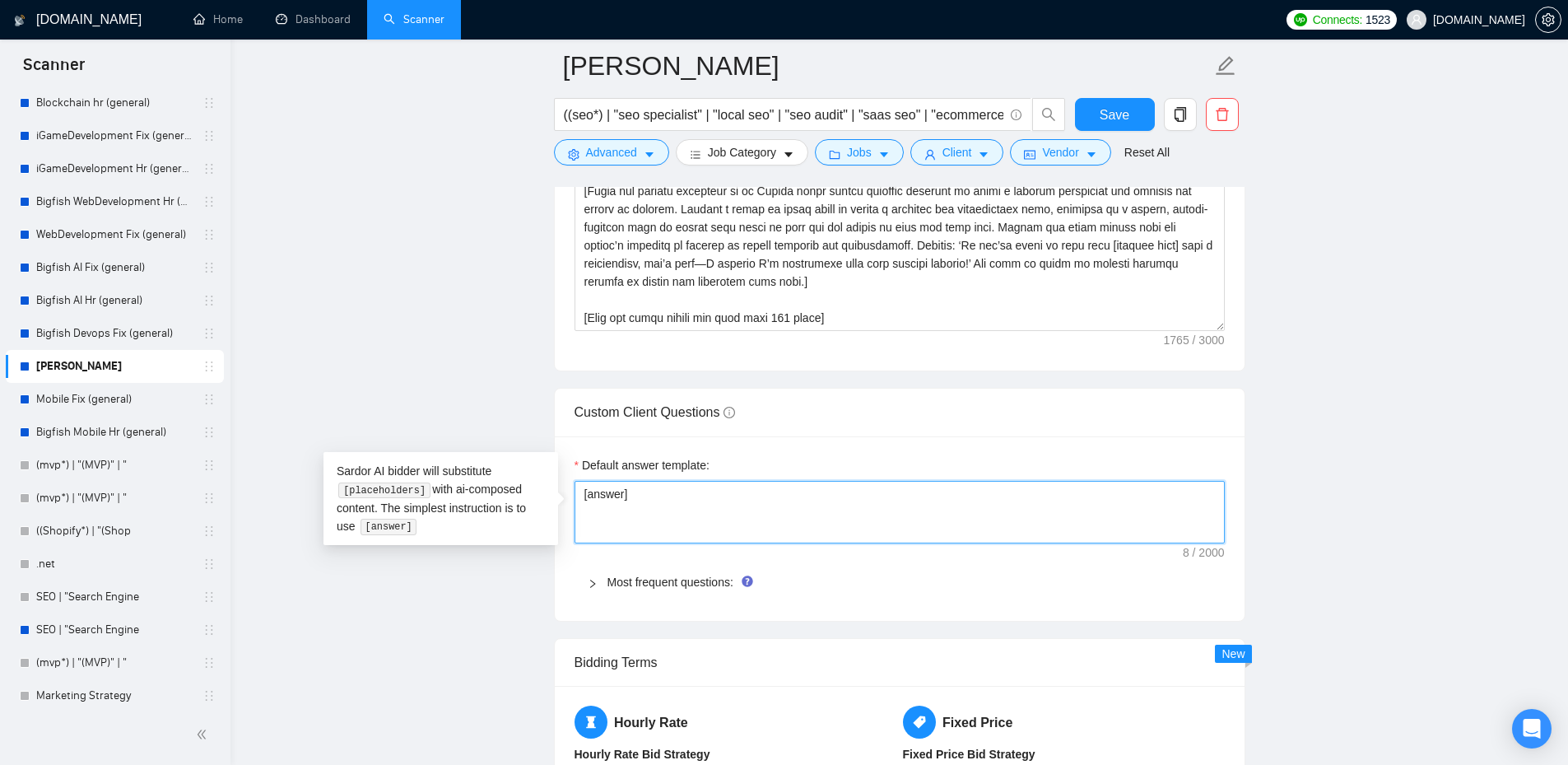
drag, startPoint x: 614, startPoint y: 490, endPoint x: 565, endPoint y: 493, distance: 49.1
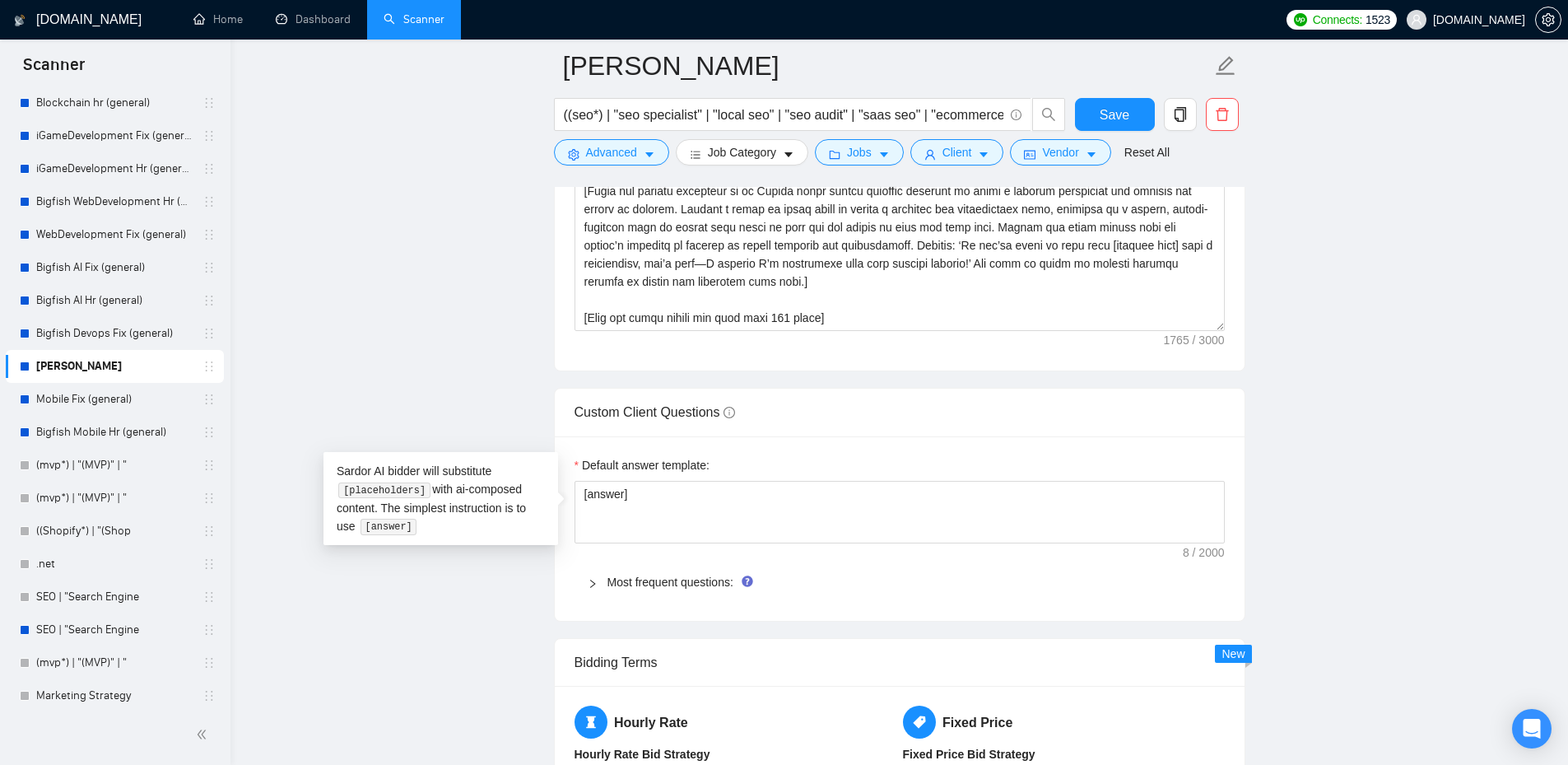
click at [1412, 254] on main "Seo ((seo*) | "seo specialist" | "local seo" | "seo audit" | "saas seo" | "ecom…" at bounding box center [899, 322] width 1285 height 4738
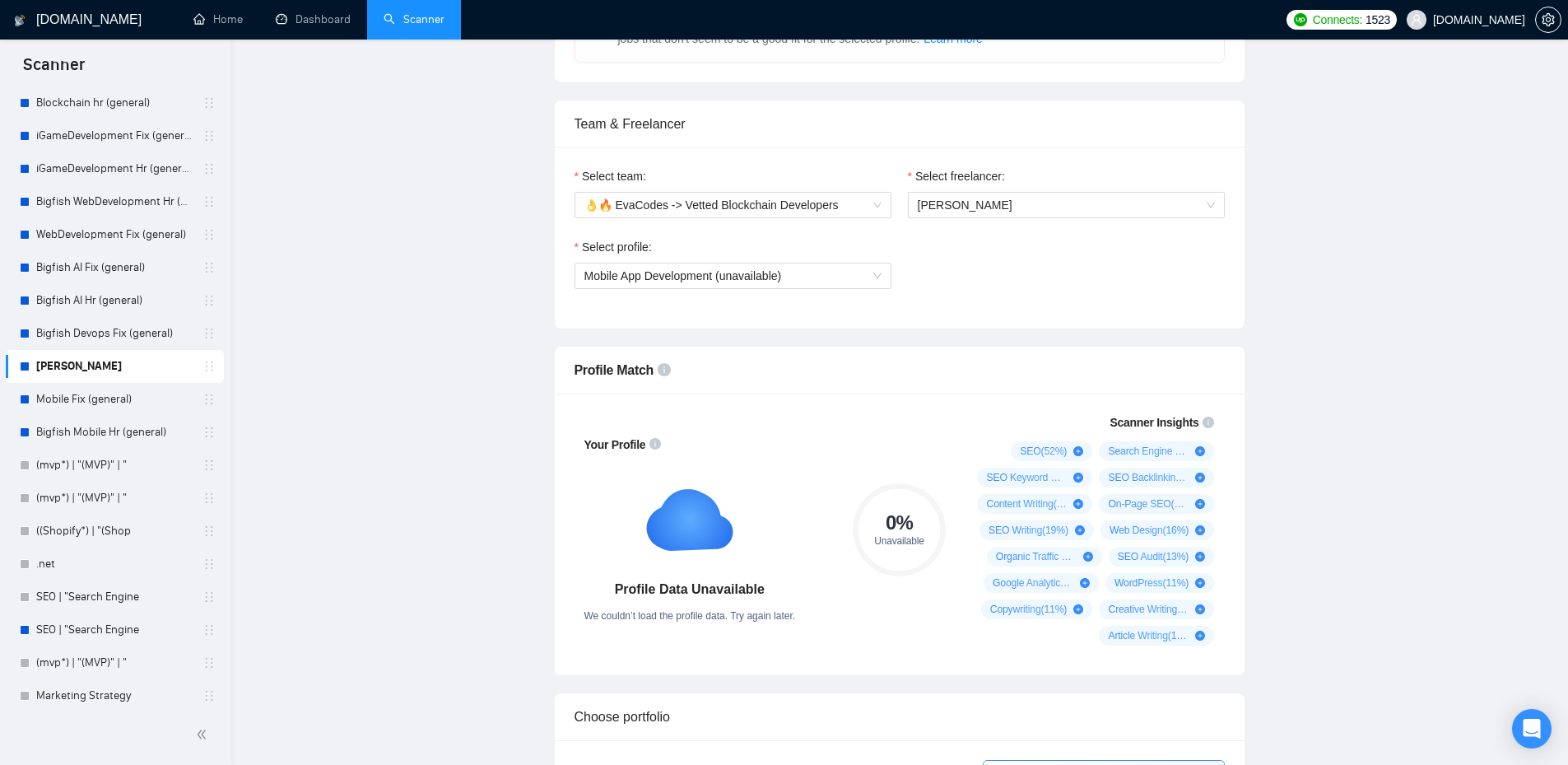
scroll to position [0, 0]
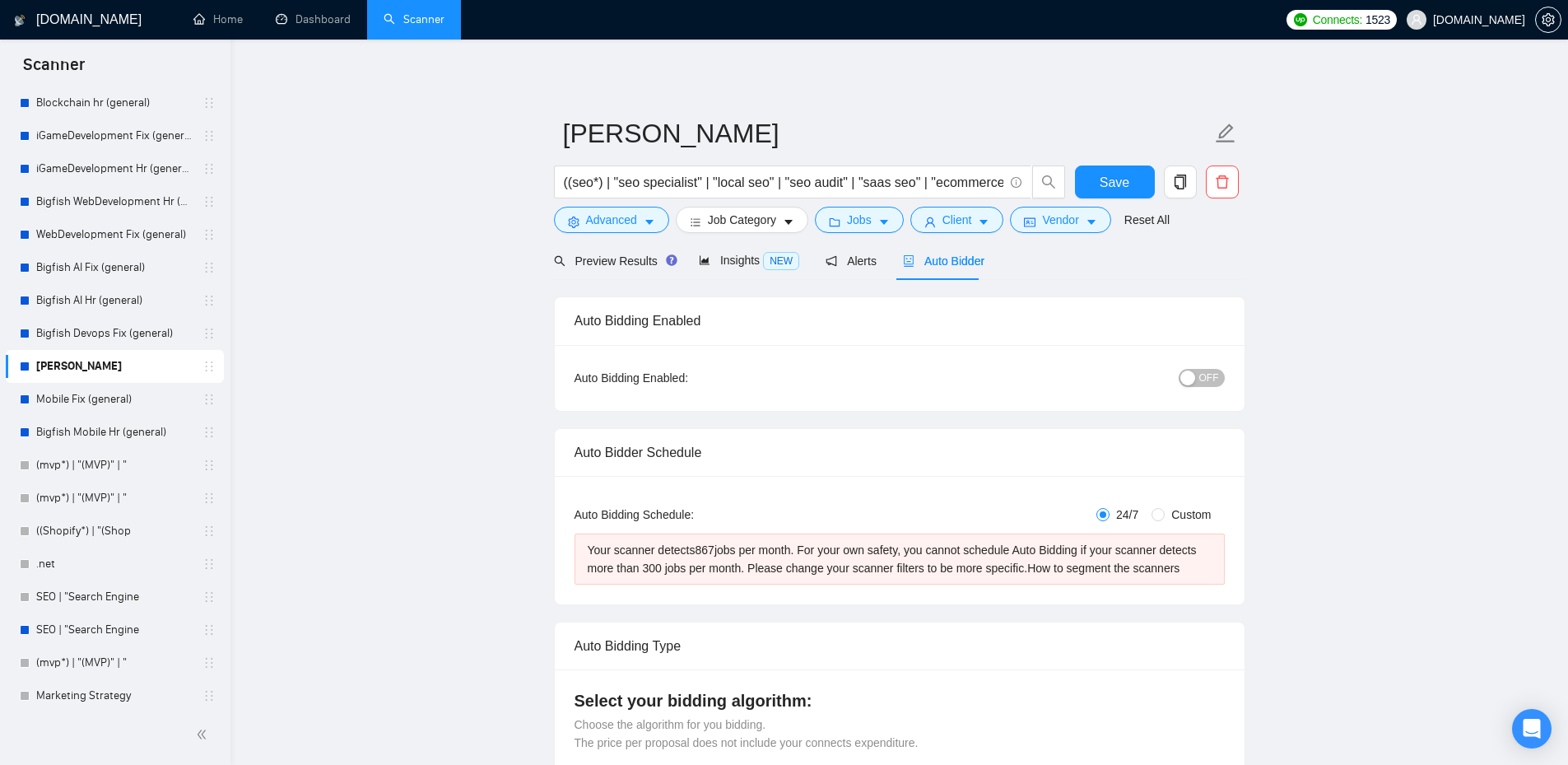
click at [1486, 20] on span "[DOMAIN_NAME]" at bounding box center [1479, 20] width 92 height 0
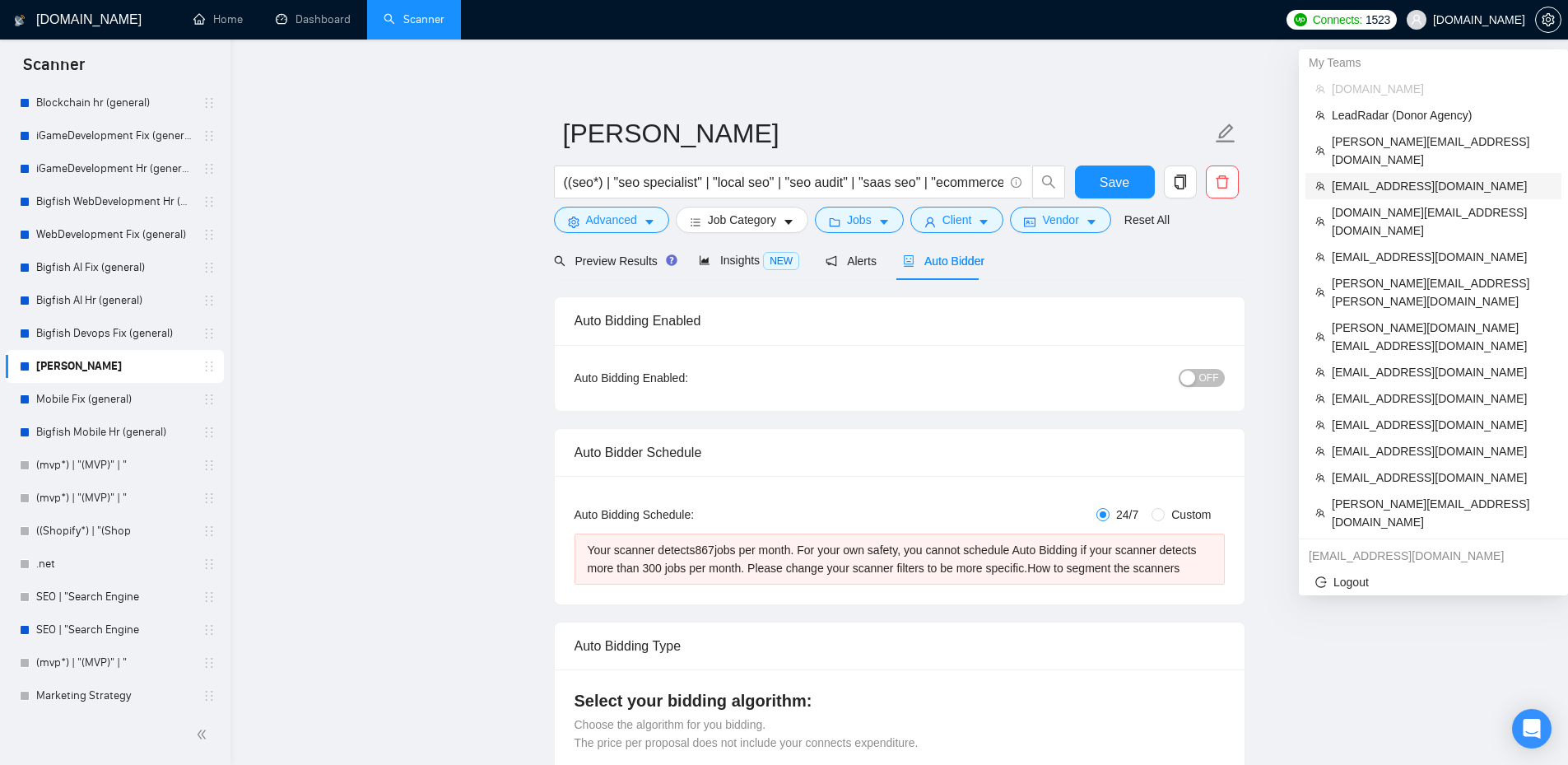
click at [1418, 177] on span "[EMAIL_ADDRESS][DOMAIN_NAME]" at bounding box center [1441, 186] width 220 height 18
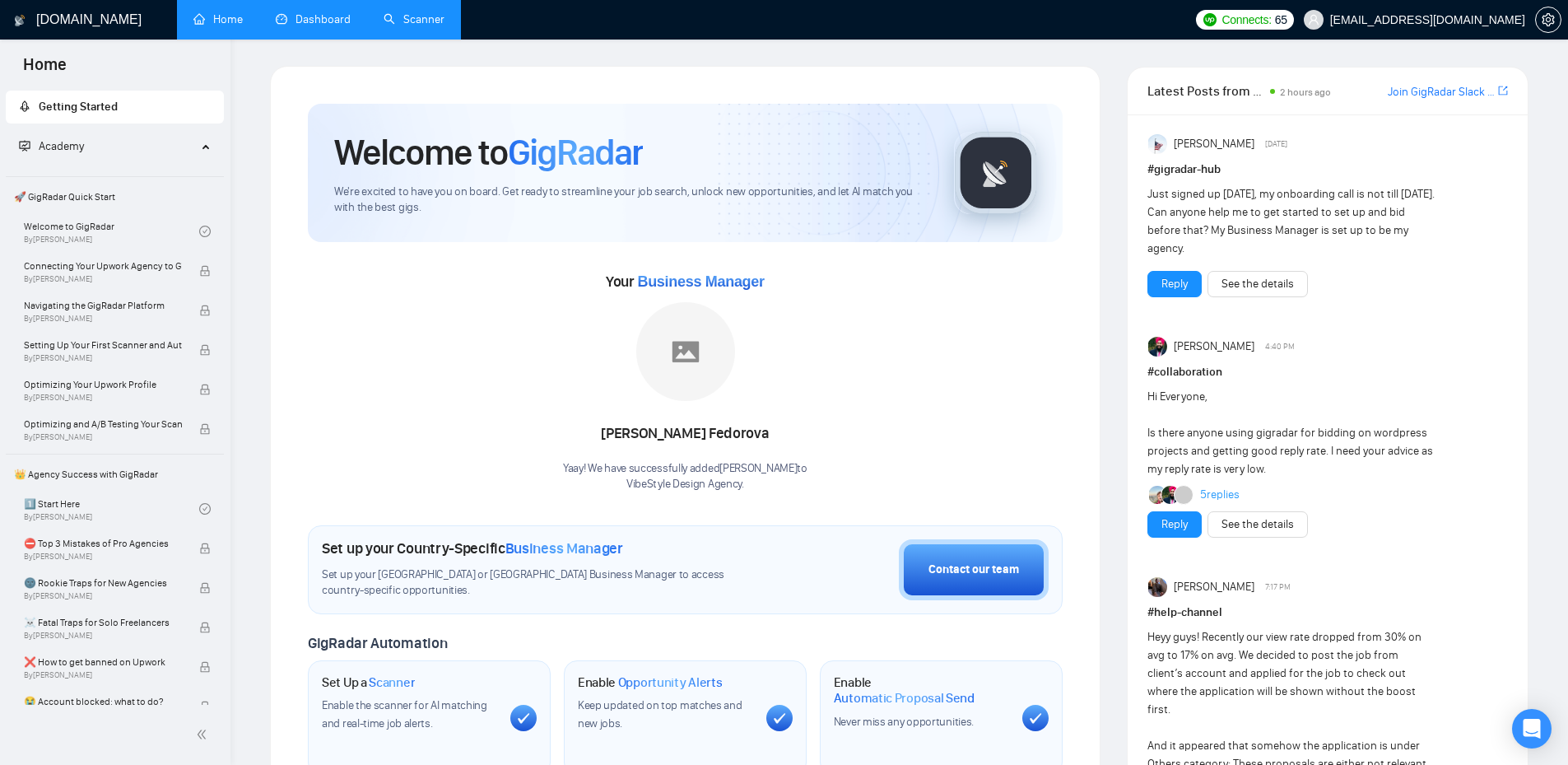
click at [323, 23] on link "Dashboard" at bounding box center [313, 19] width 75 height 14
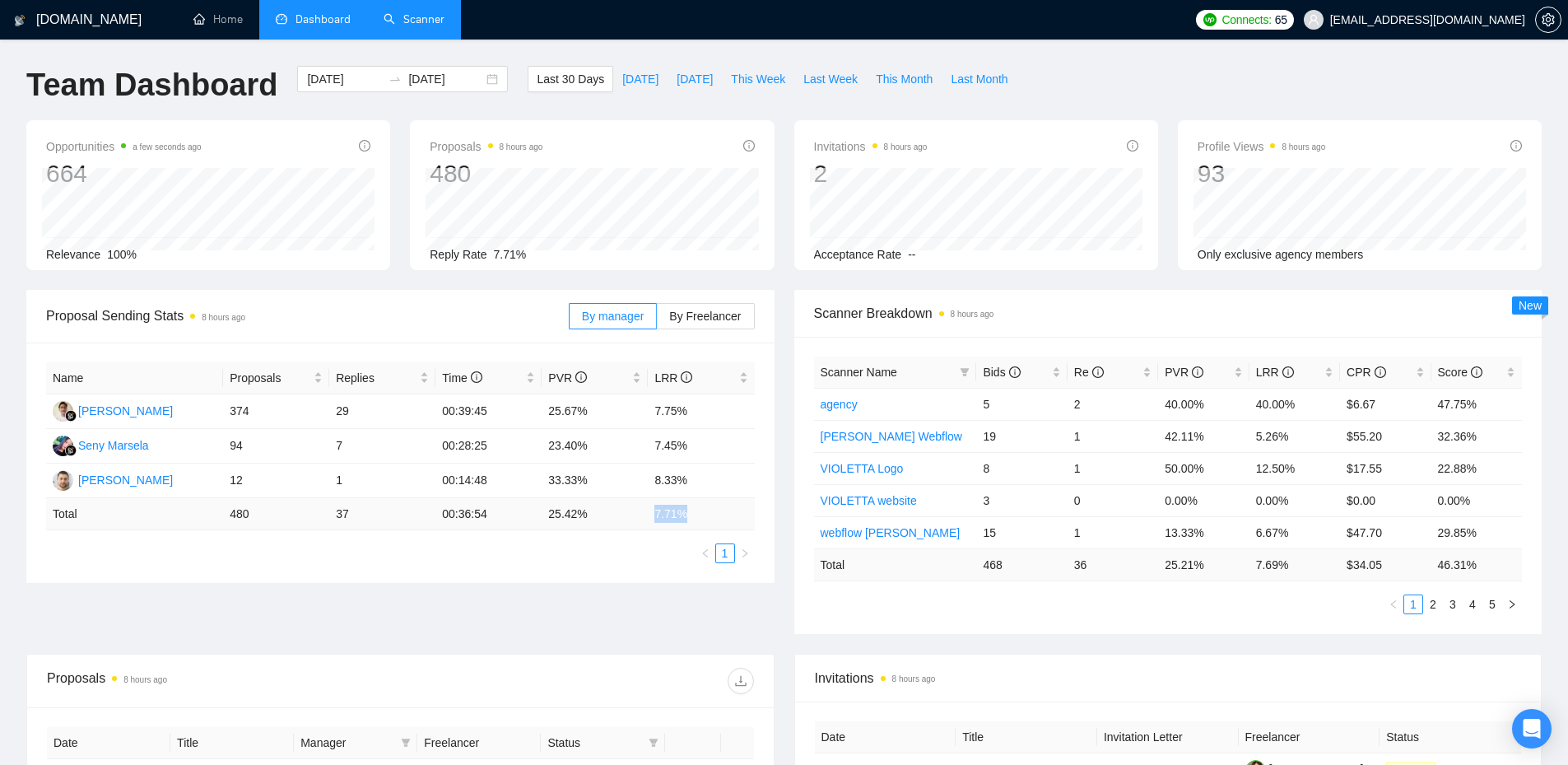
drag, startPoint x: 681, startPoint y: 512, endPoint x: 647, endPoint y: 507, distance: 34.4
click at [647, 507] on tr "Total 480 37 00:36:54 25.42 % 7.71 %" at bounding box center [400, 514] width 708 height 32
click at [654, 512] on td "7.71 %" at bounding box center [701, 514] width 106 height 32
drag, startPoint x: 654, startPoint y: 512, endPoint x: 710, endPoint y: 499, distance: 57.5
click at [710, 499] on td "7.71 %" at bounding box center [701, 514] width 106 height 32
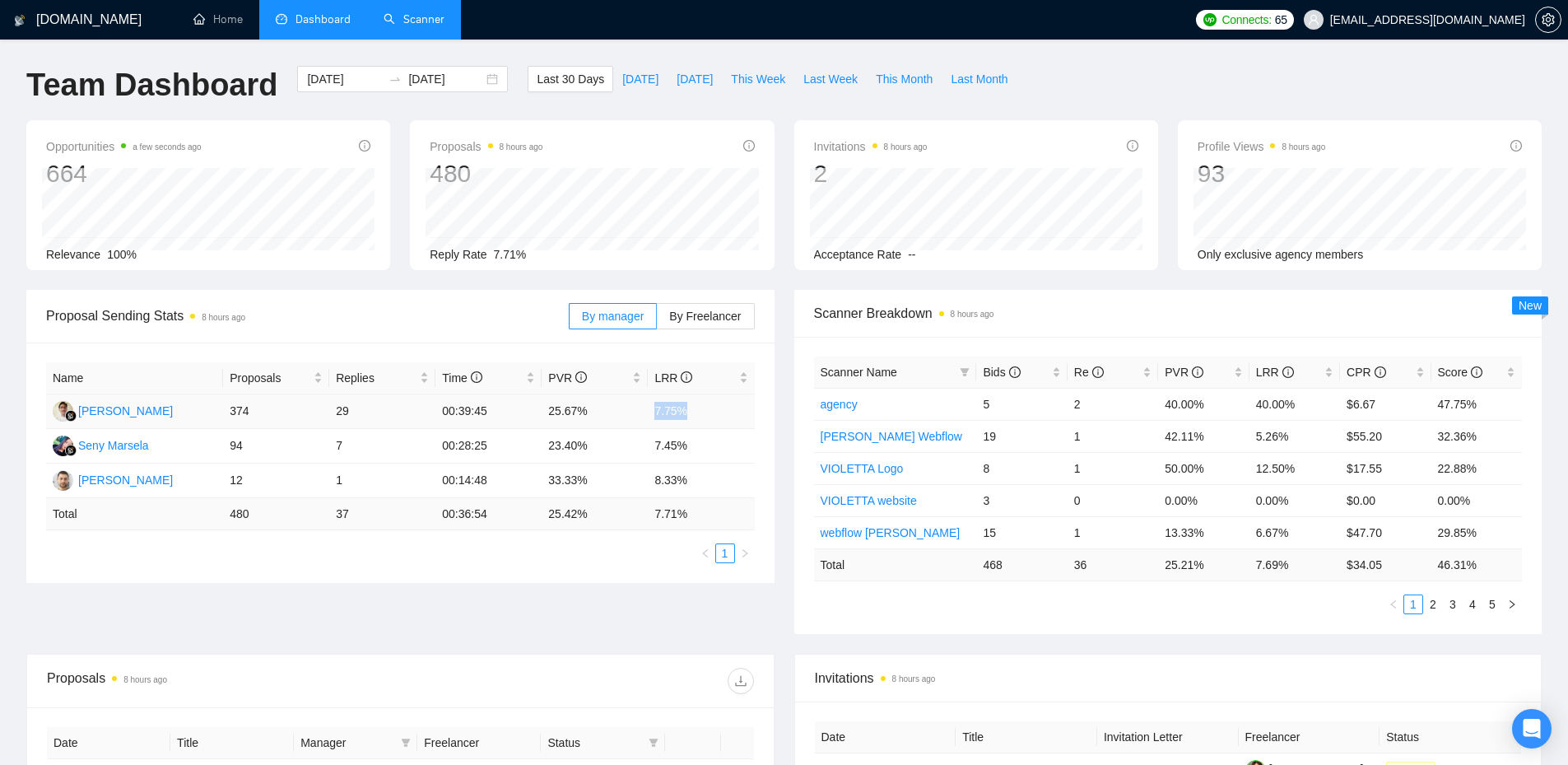
drag, startPoint x: 658, startPoint y: 411, endPoint x: 699, endPoint y: 410, distance: 41.0
click at [699, 410] on td "7.75%" at bounding box center [701, 412] width 106 height 35
click at [660, 449] on td "7.45%" at bounding box center [701, 446] width 106 height 35
drag, startPoint x: 649, startPoint y: 442, endPoint x: 642, endPoint y: 454, distance: 13.9
click at [689, 453] on td "7.45%" at bounding box center [701, 446] width 106 height 35
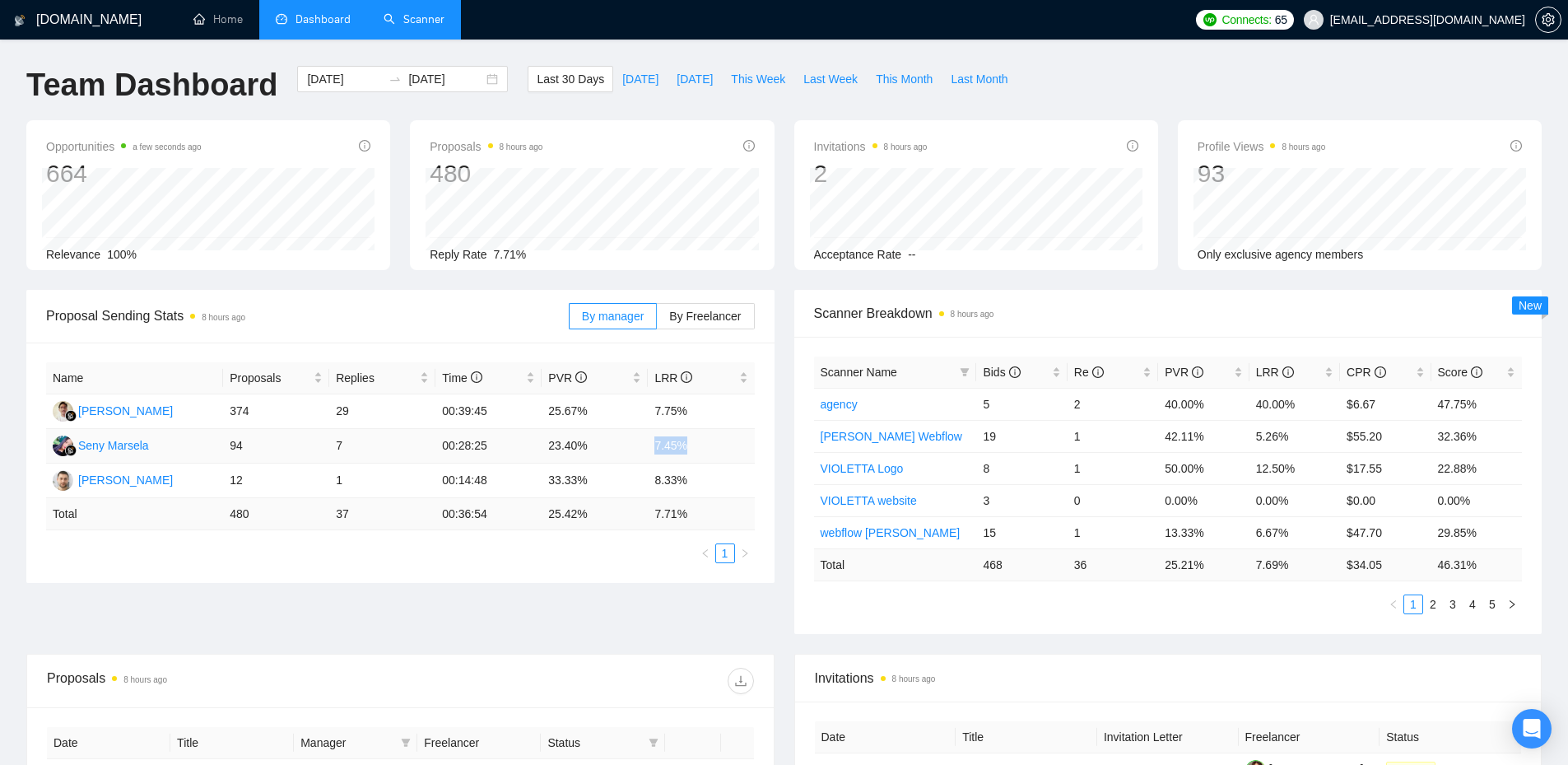
scroll to position [384, 0]
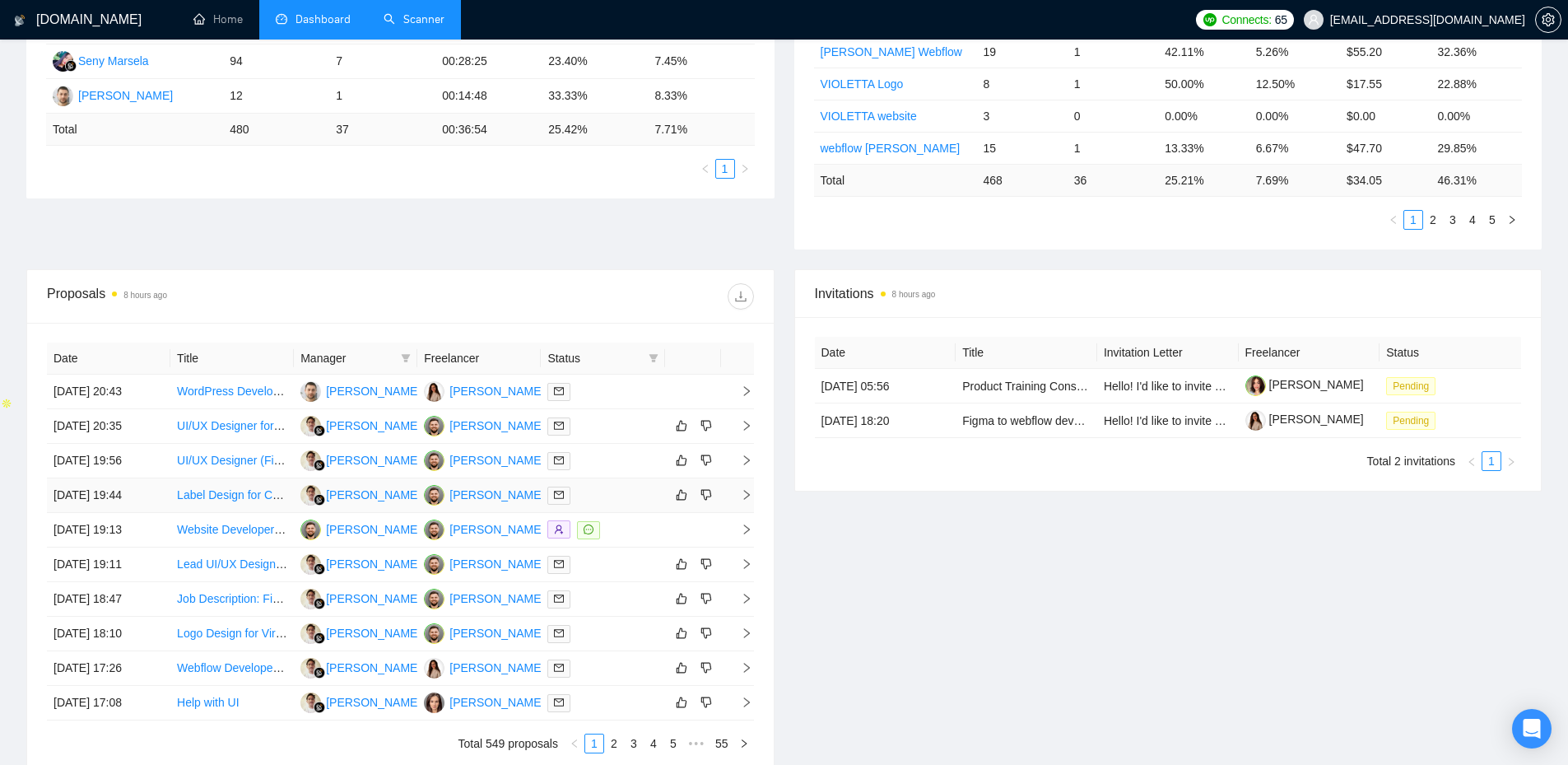
click at [585, 494] on div at bounding box center [602, 496] width 110 height 19
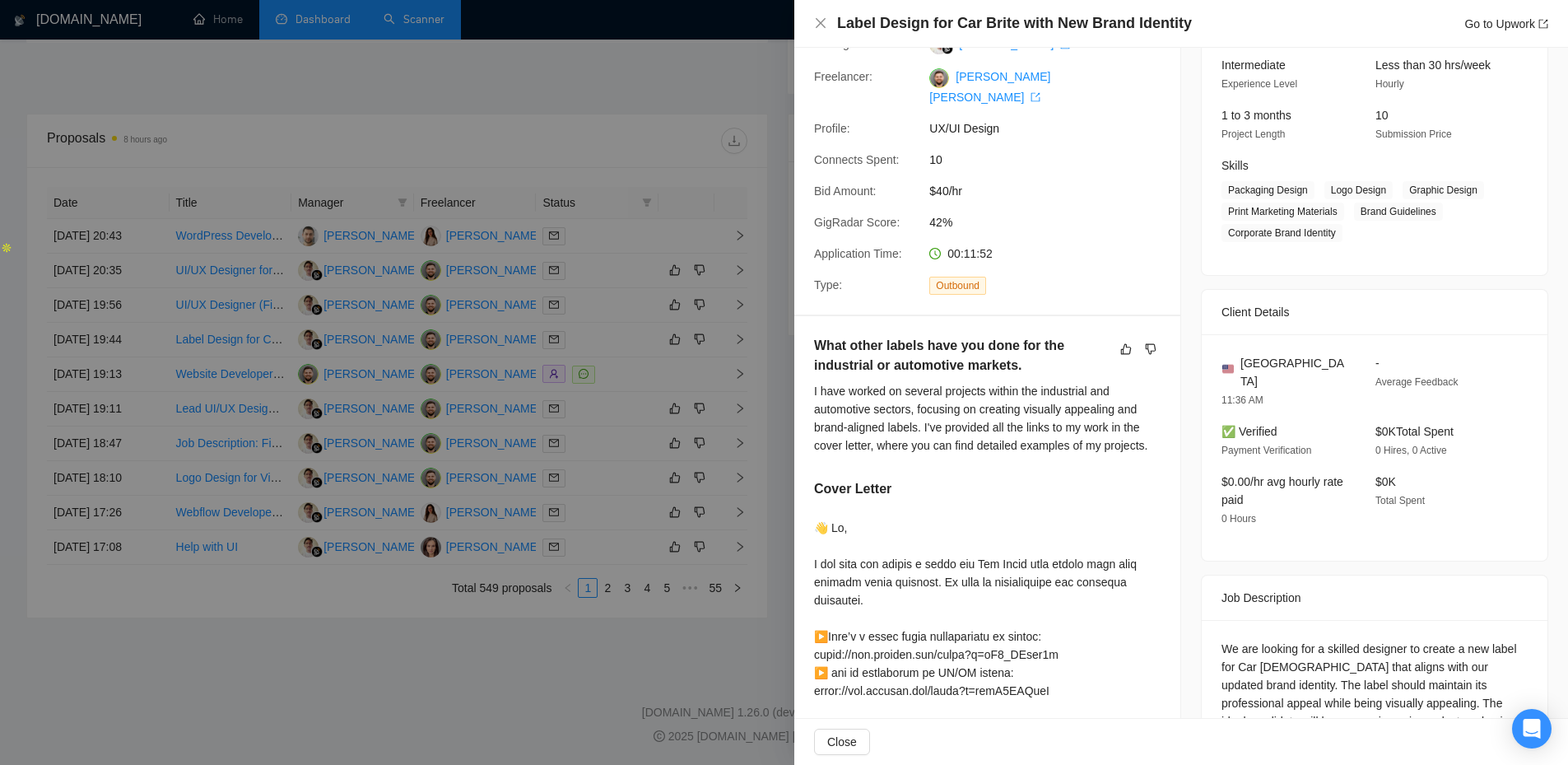
scroll to position [0, 0]
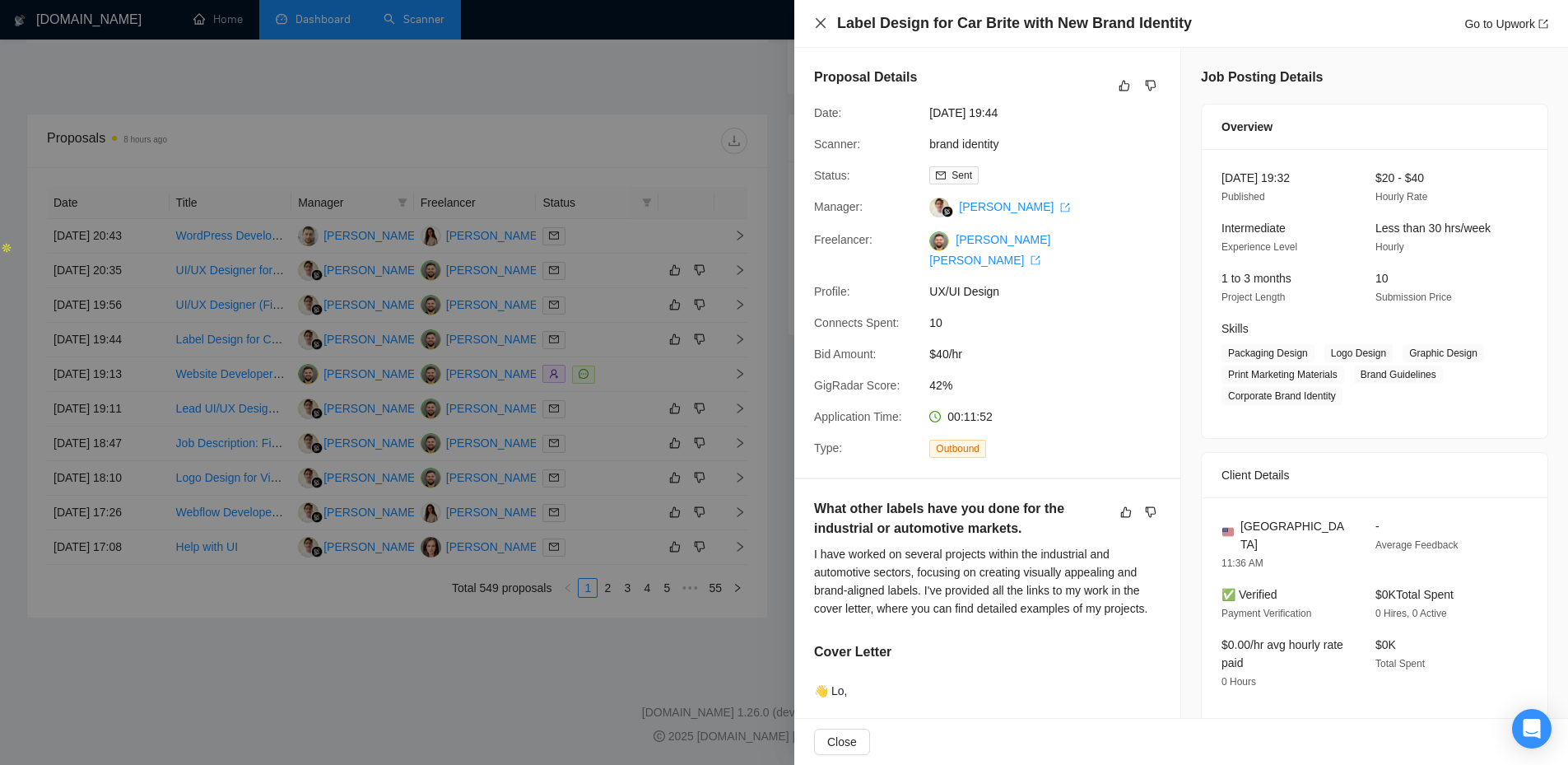
click at [823, 23] on icon "close" at bounding box center [821, 23] width 13 height 13
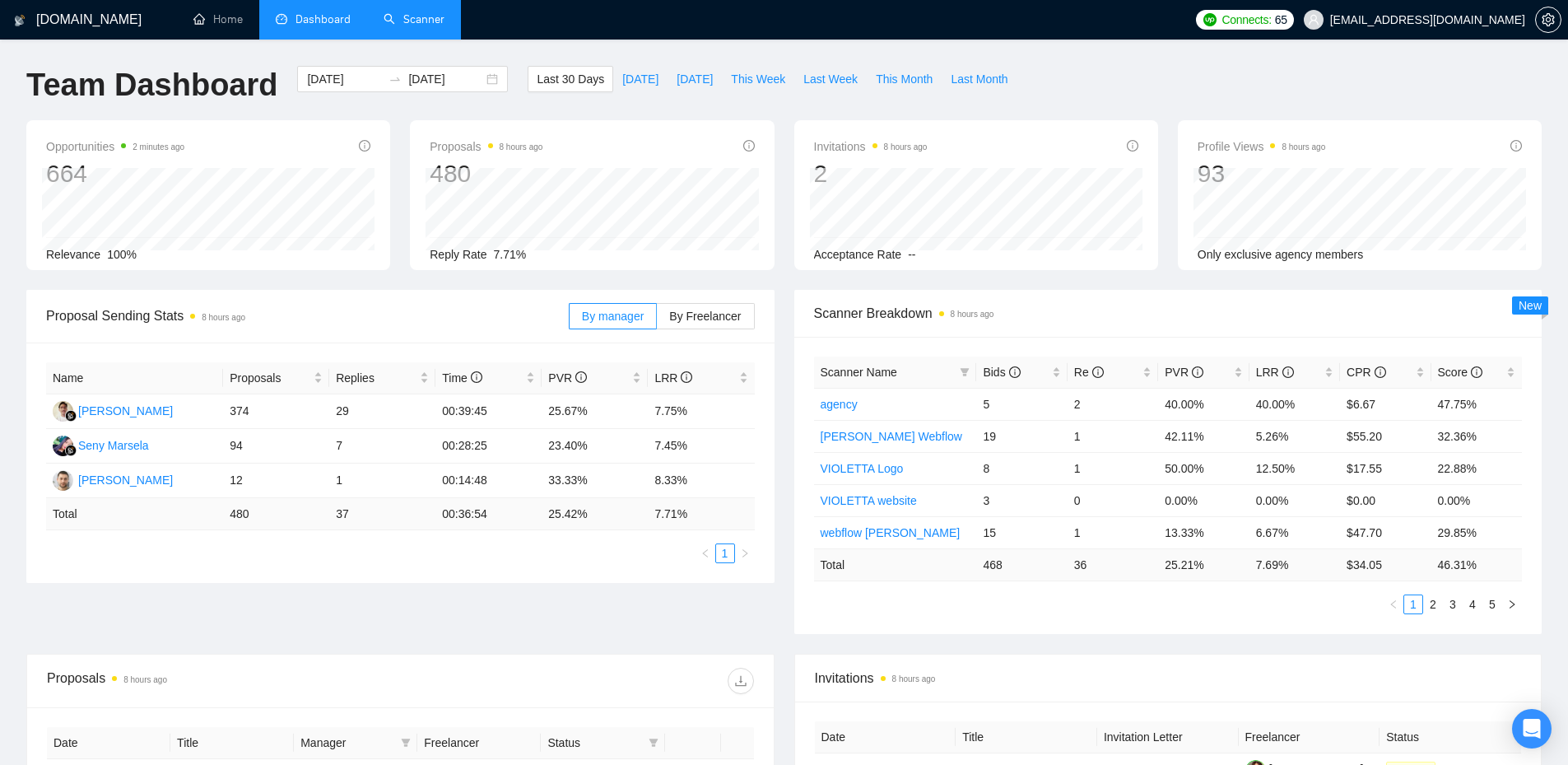
click at [409, 14] on link "Scanner" at bounding box center [414, 19] width 61 height 14
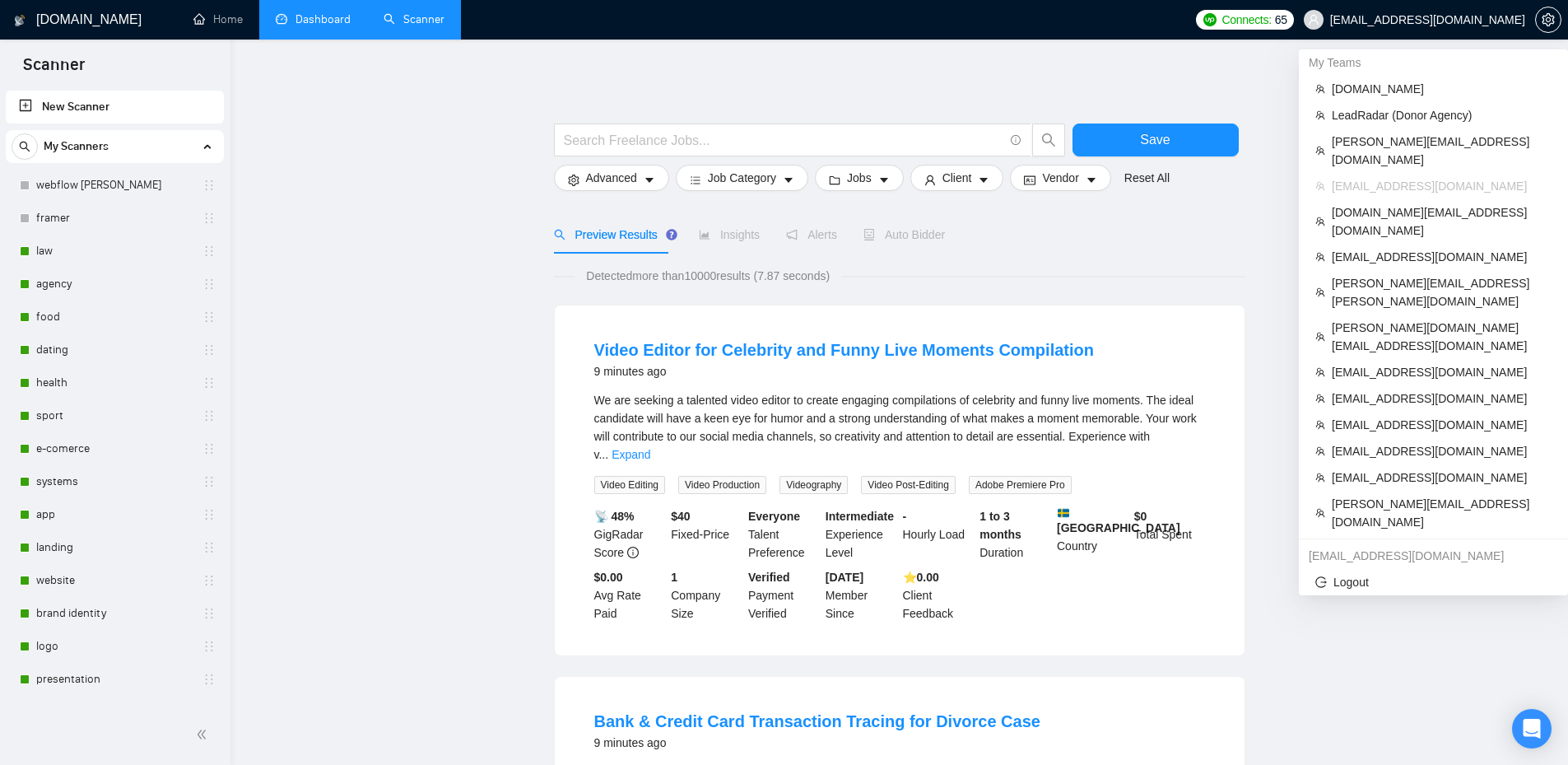
click at [1493, 20] on span "[EMAIL_ADDRESS][DOMAIN_NAME]" at bounding box center [1428, 20] width 195 height 0
click at [1369, 82] on span "[DOMAIN_NAME]" at bounding box center [1441, 89] width 220 height 18
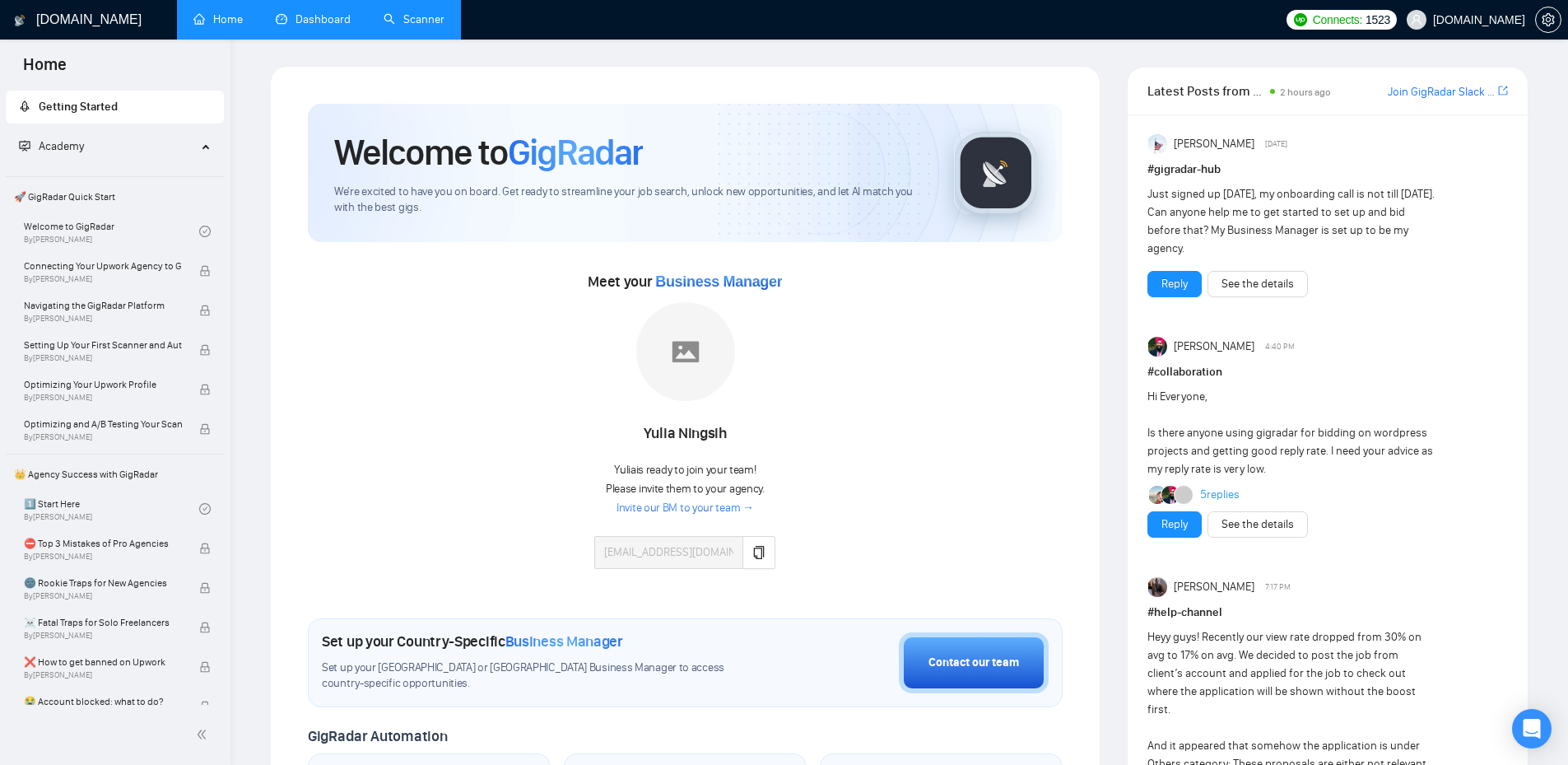
click at [410, 25] on link "Scanner" at bounding box center [414, 19] width 61 height 14
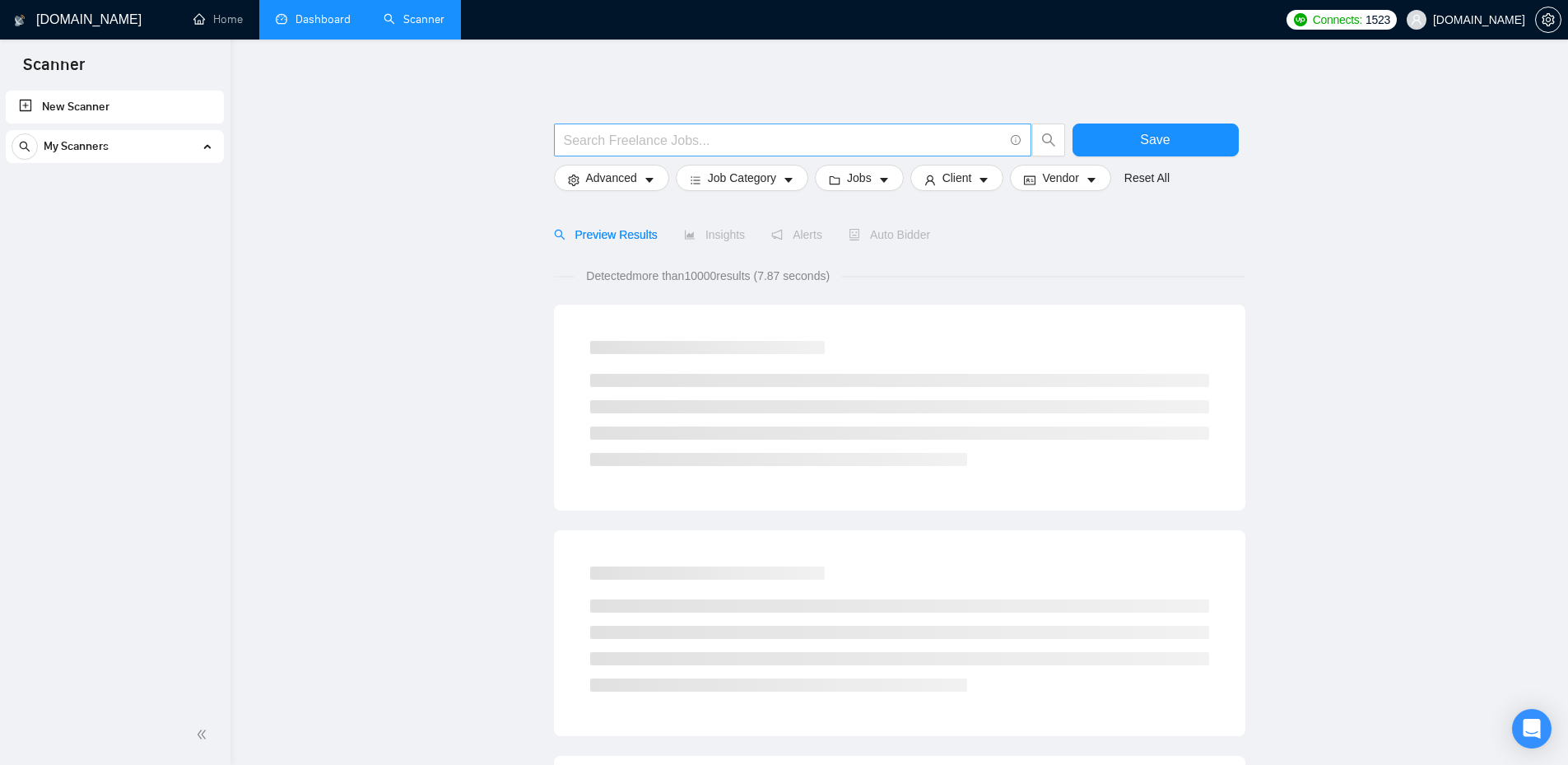
click at [641, 138] on input "text" at bounding box center [784, 141] width 440 height 21
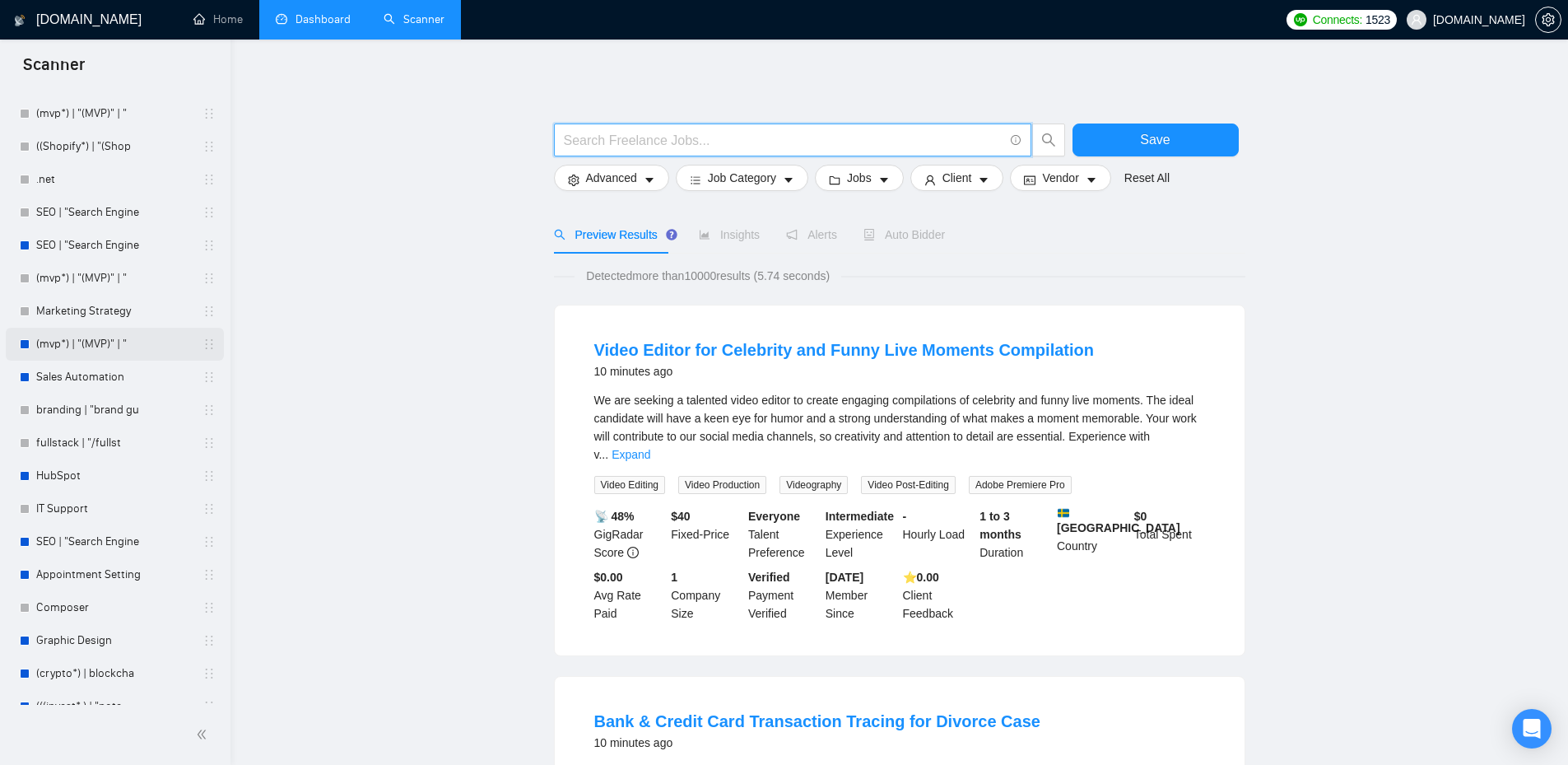
scroll to position [1153, 0]
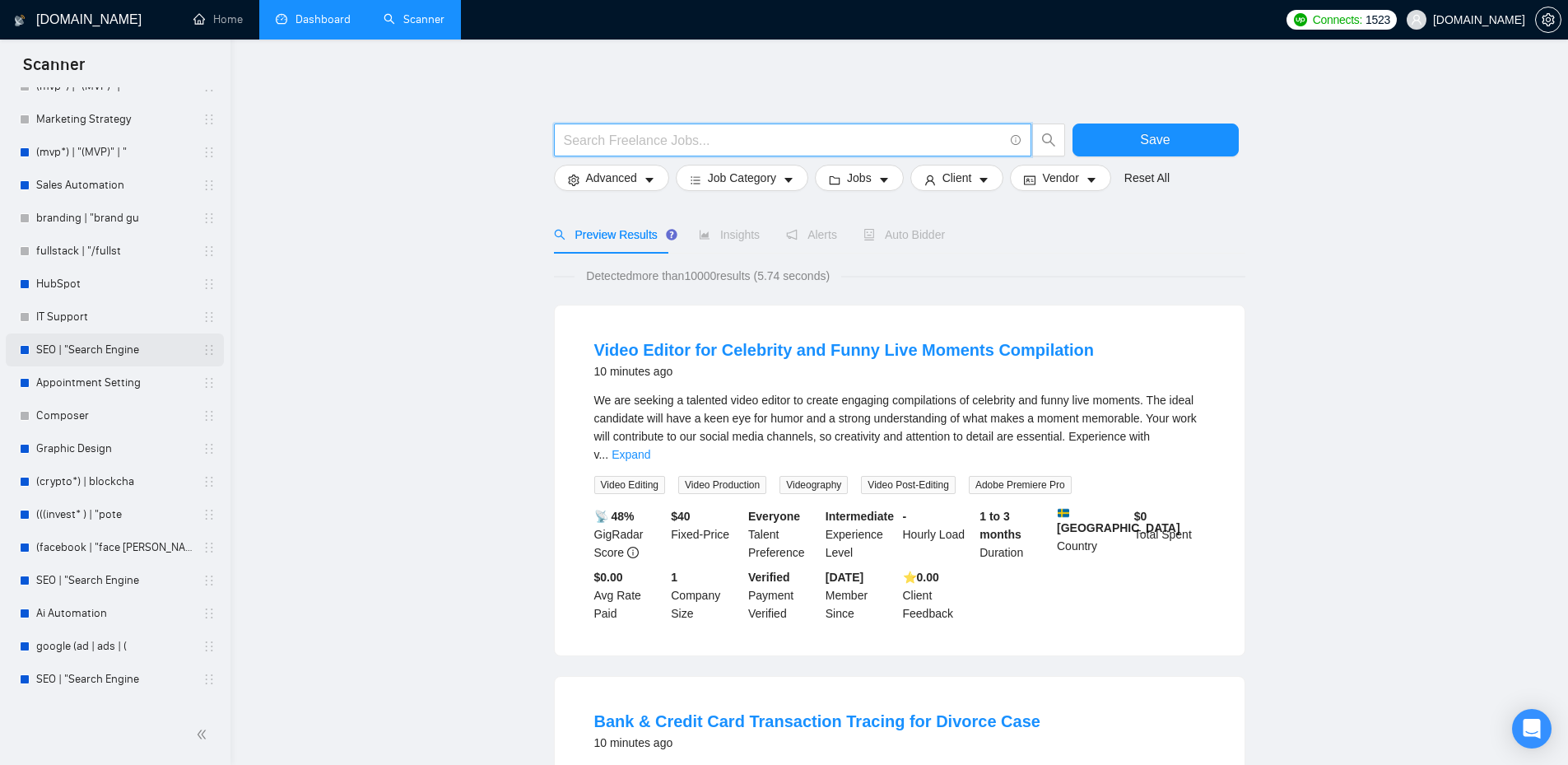
click at [102, 357] on link "SEO | "Search Engine" at bounding box center [115, 350] width 156 height 33
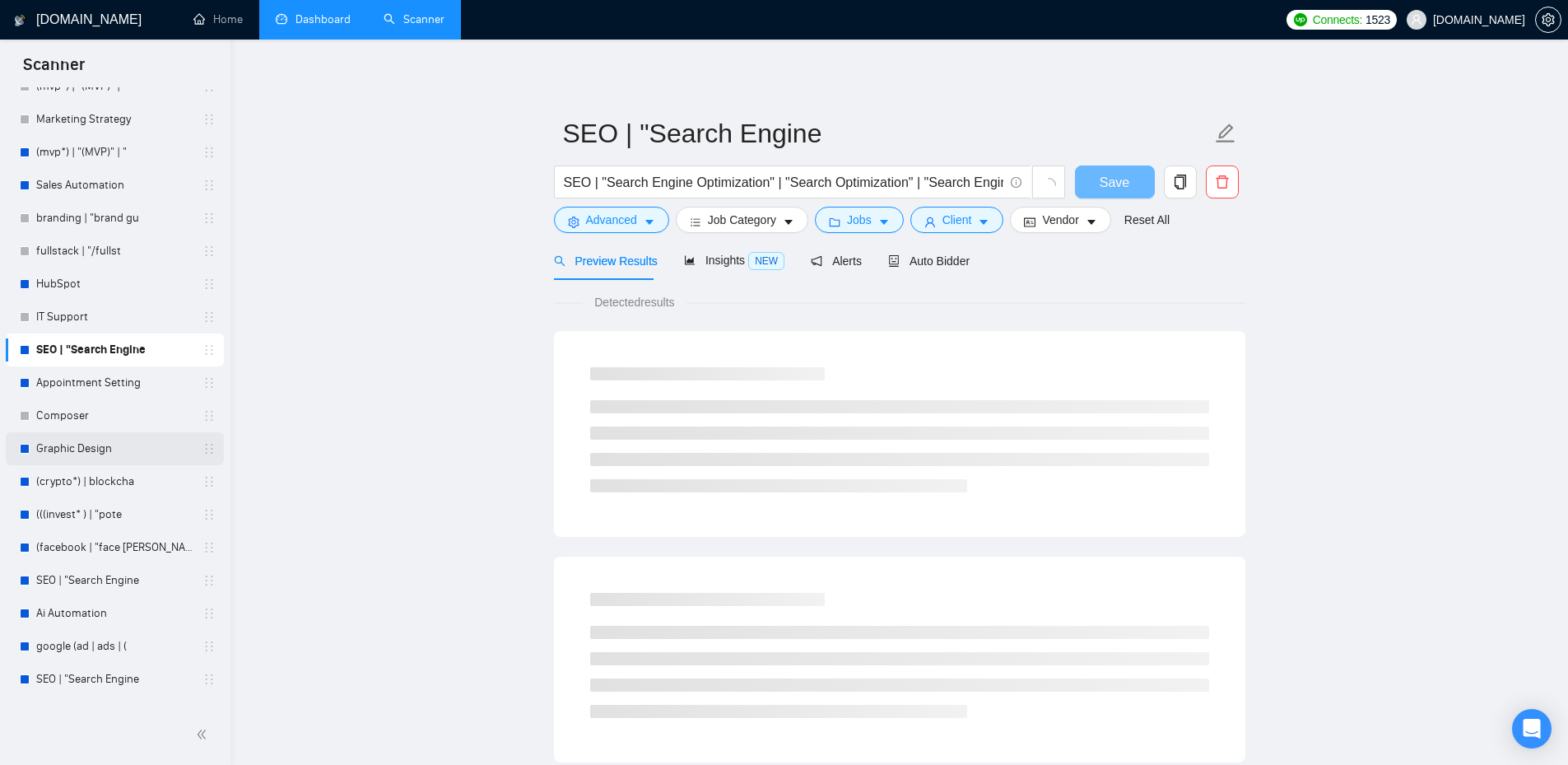
scroll to position [1729, 0]
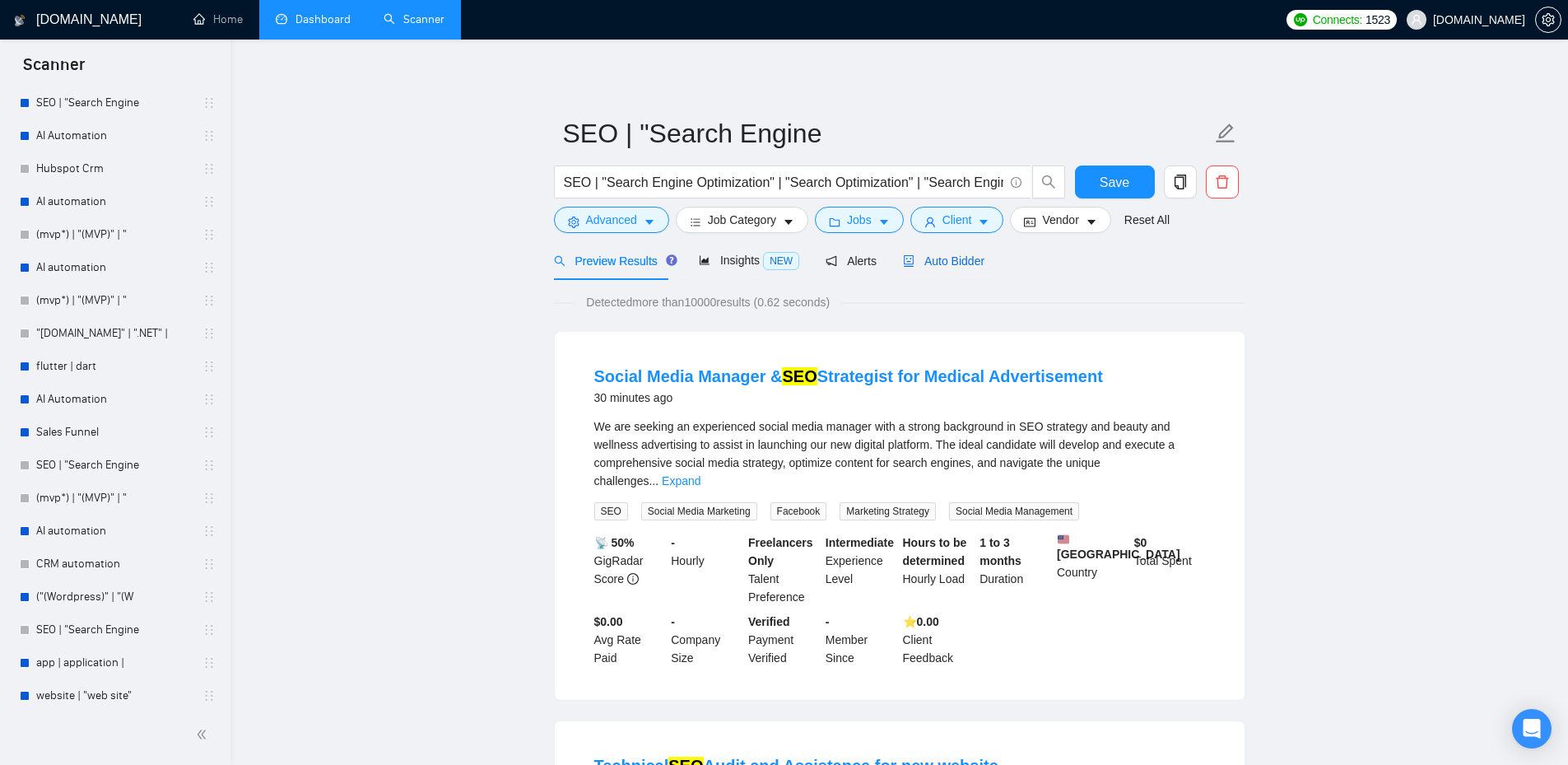
click at [953, 263] on span "Auto Bidder" at bounding box center [944, 261] width 82 height 13
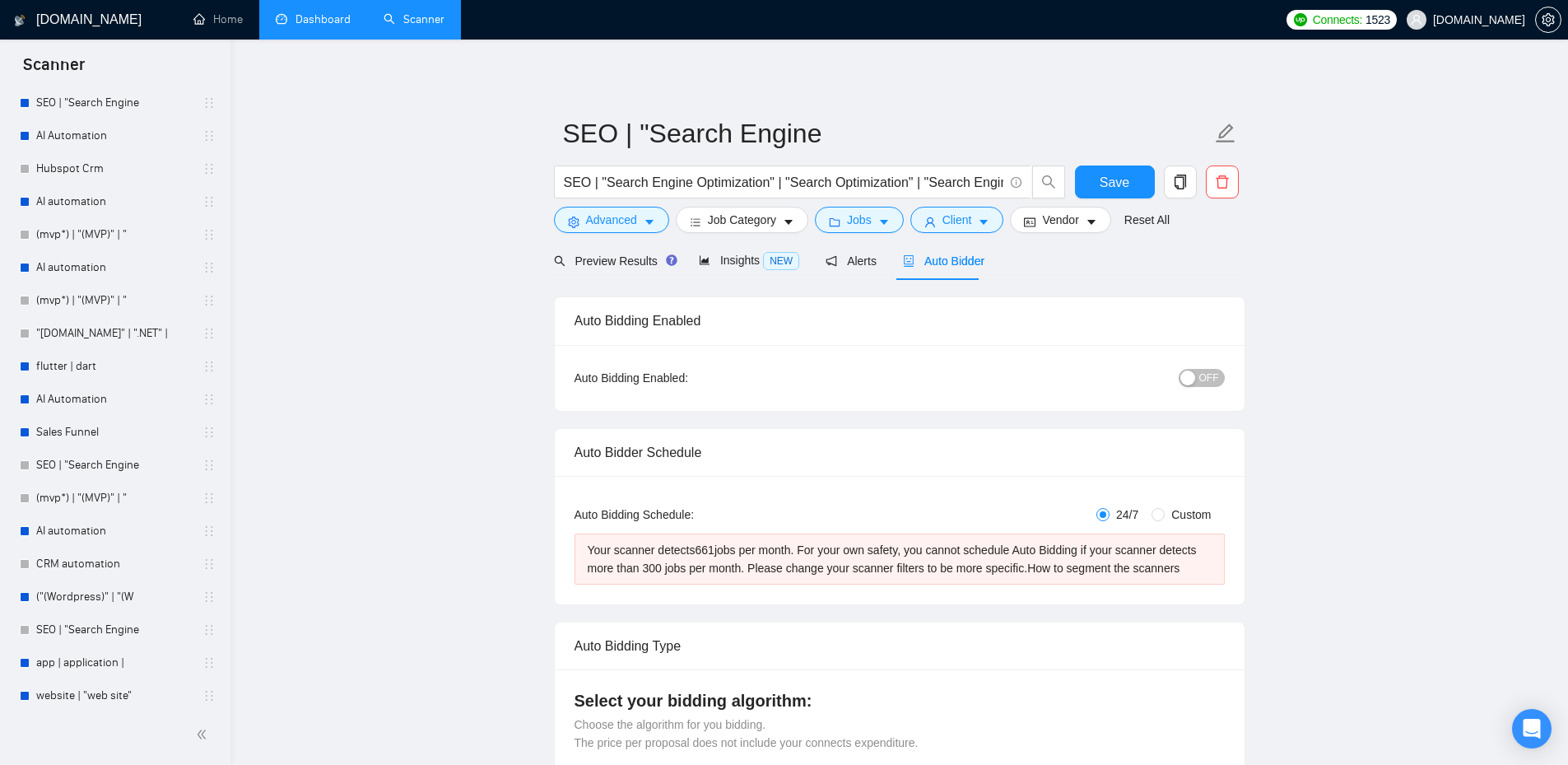
click at [1211, 375] on span "OFF" at bounding box center [1209, 377] width 20 height 18
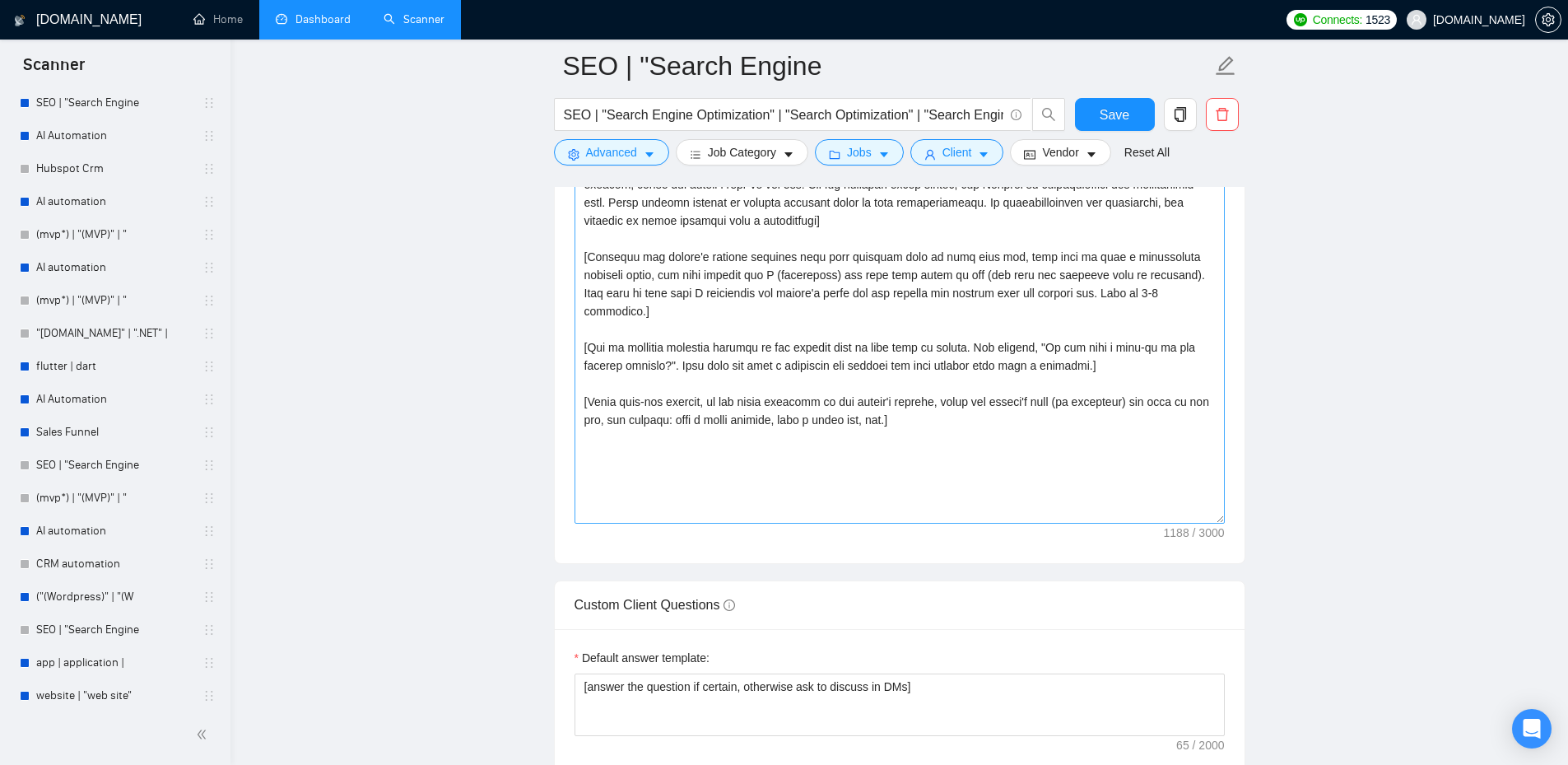
scroll to position [1729, 0]
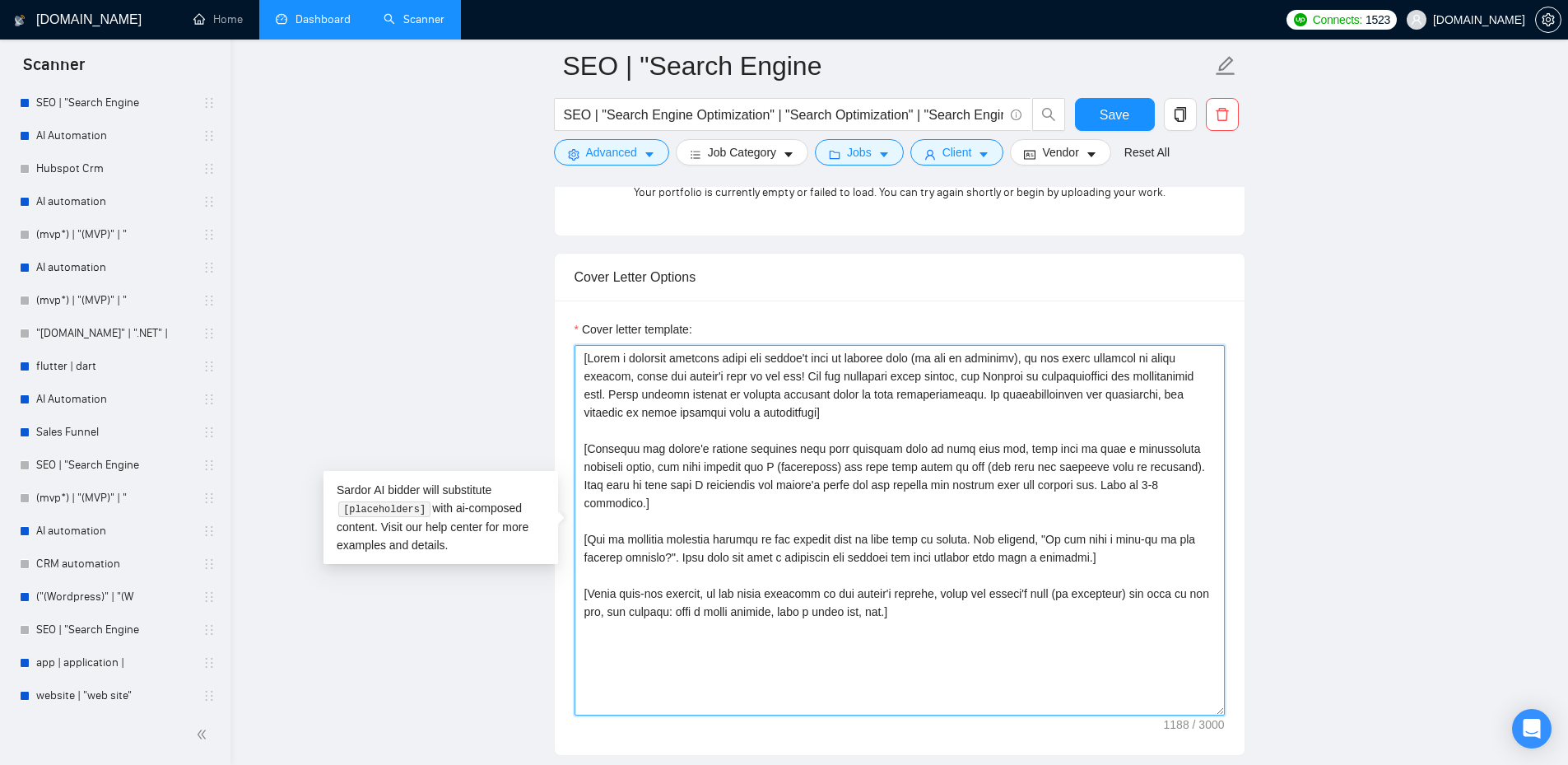
drag, startPoint x: 880, startPoint y: 586, endPoint x: 568, endPoint y: 343, distance: 395.5
click at [568, 343] on div "Cover letter template:" at bounding box center [900, 528] width 690 height 455
click at [915, 599] on textarea "Cover letter template:" at bounding box center [900, 530] width 650 height 370
drag, startPoint x: 914, startPoint y: 599, endPoint x: 570, endPoint y: 360, distance: 418.9
click at [570, 360] on div "Cover letter template:" at bounding box center [900, 528] width 690 height 455
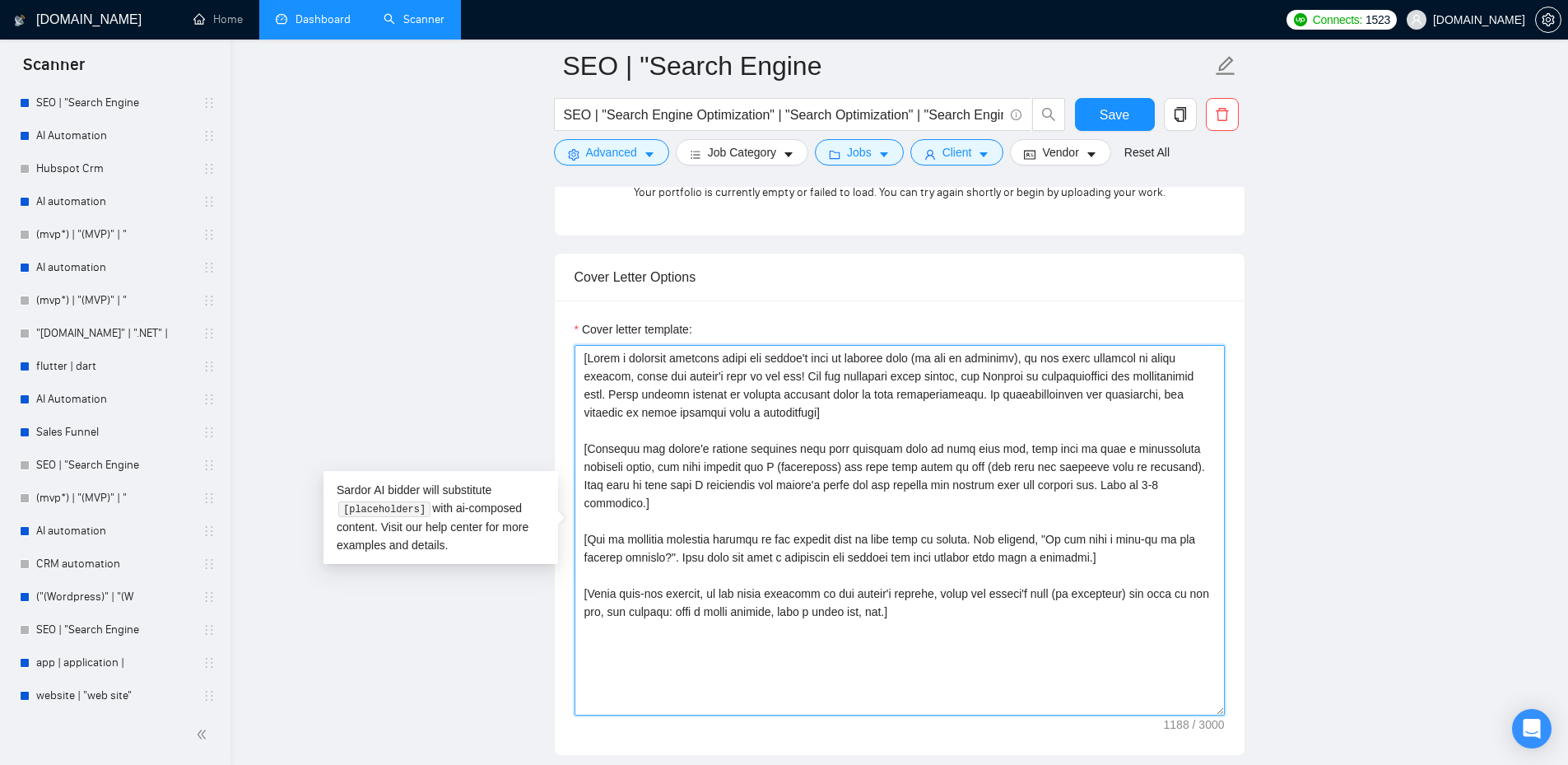
click at [897, 609] on textarea "Cover letter template:" at bounding box center [900, 530] width 650 height 370
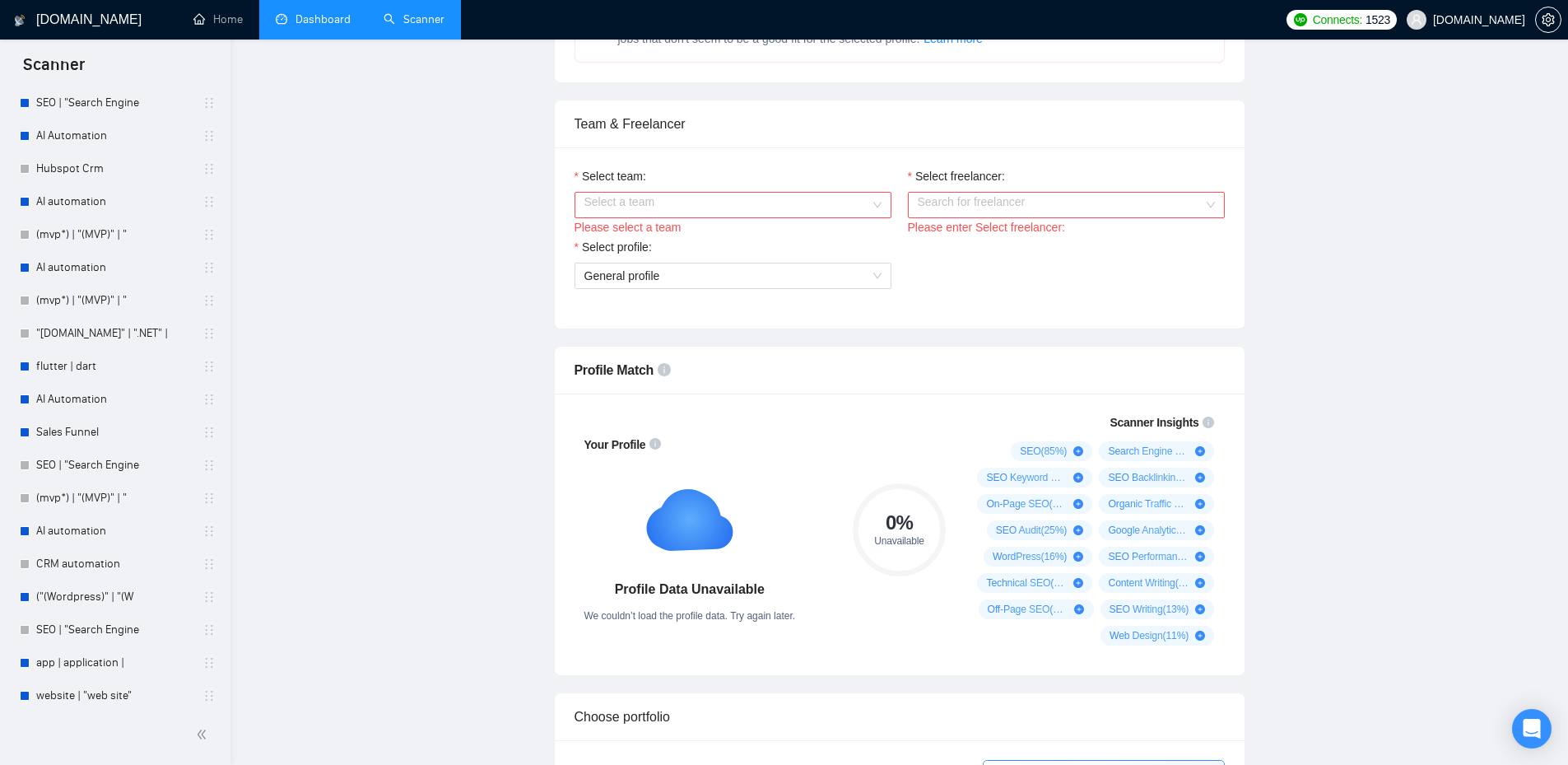
scroll to position [0, 0]
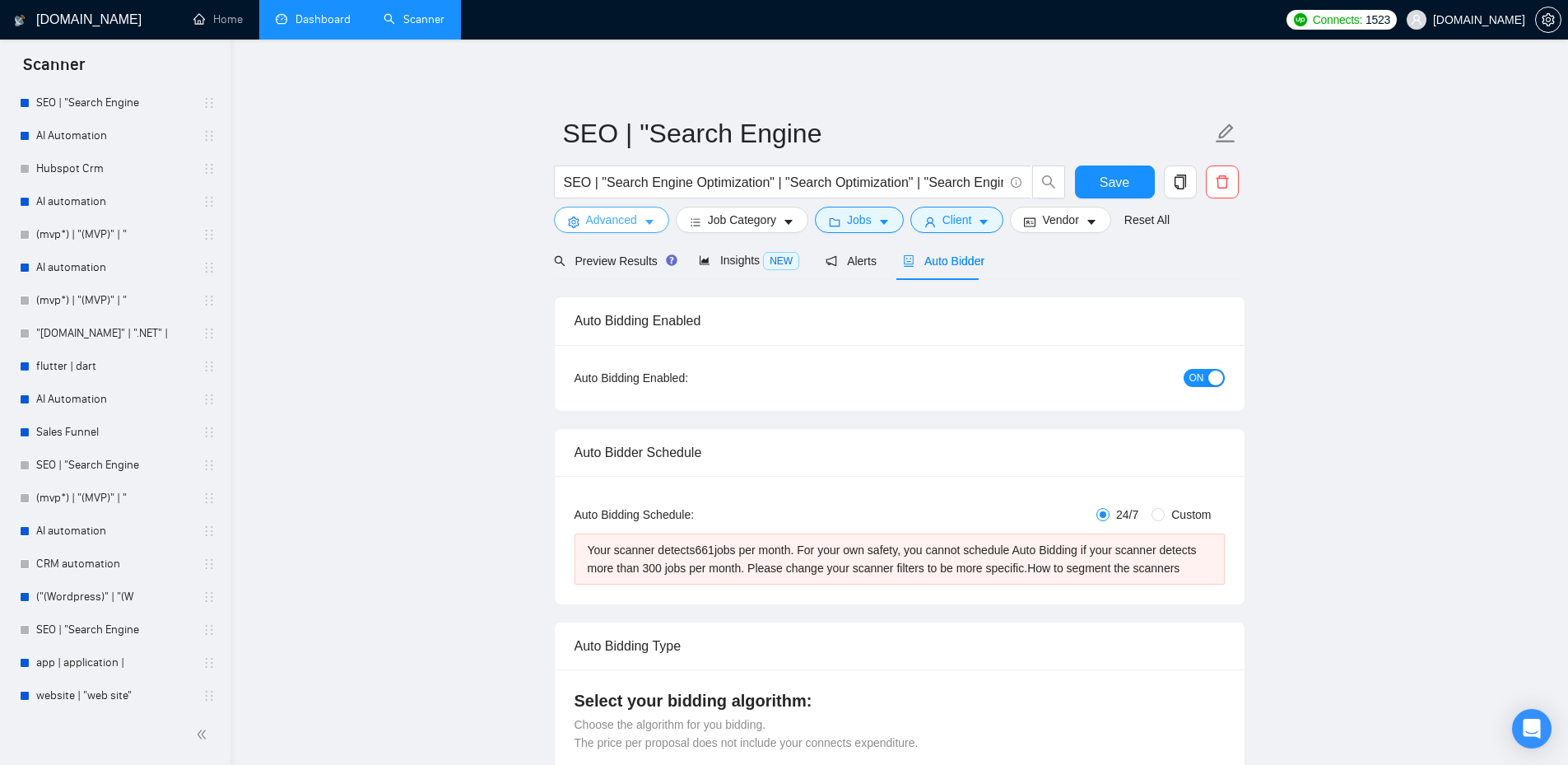
click at [644, 223] on icon "caret-down" at bounding box center [649, 222] width 11 height 11
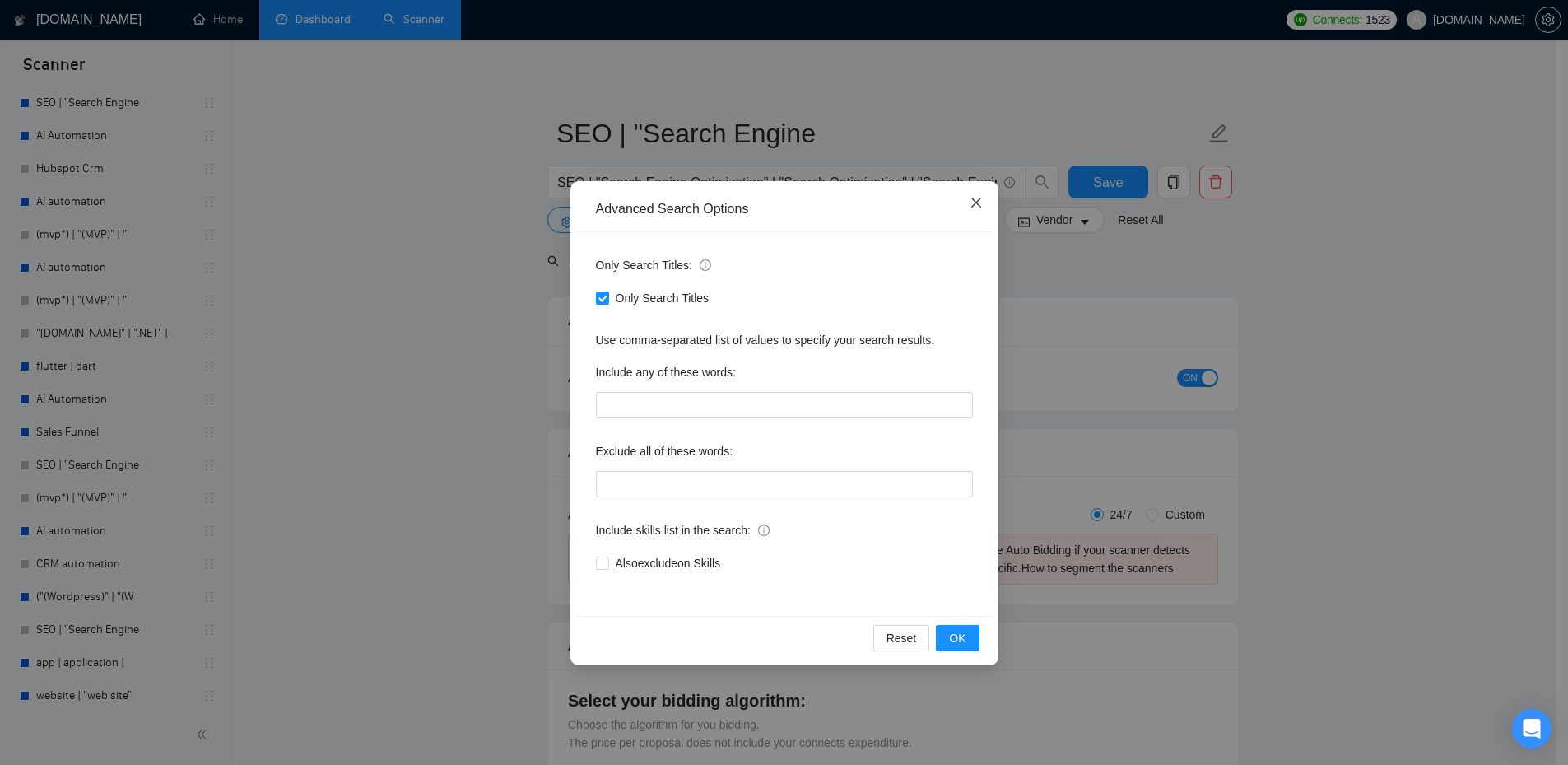
click at [974, 203] on icon "close" at bounding box center [975, 202] width 10 height 10
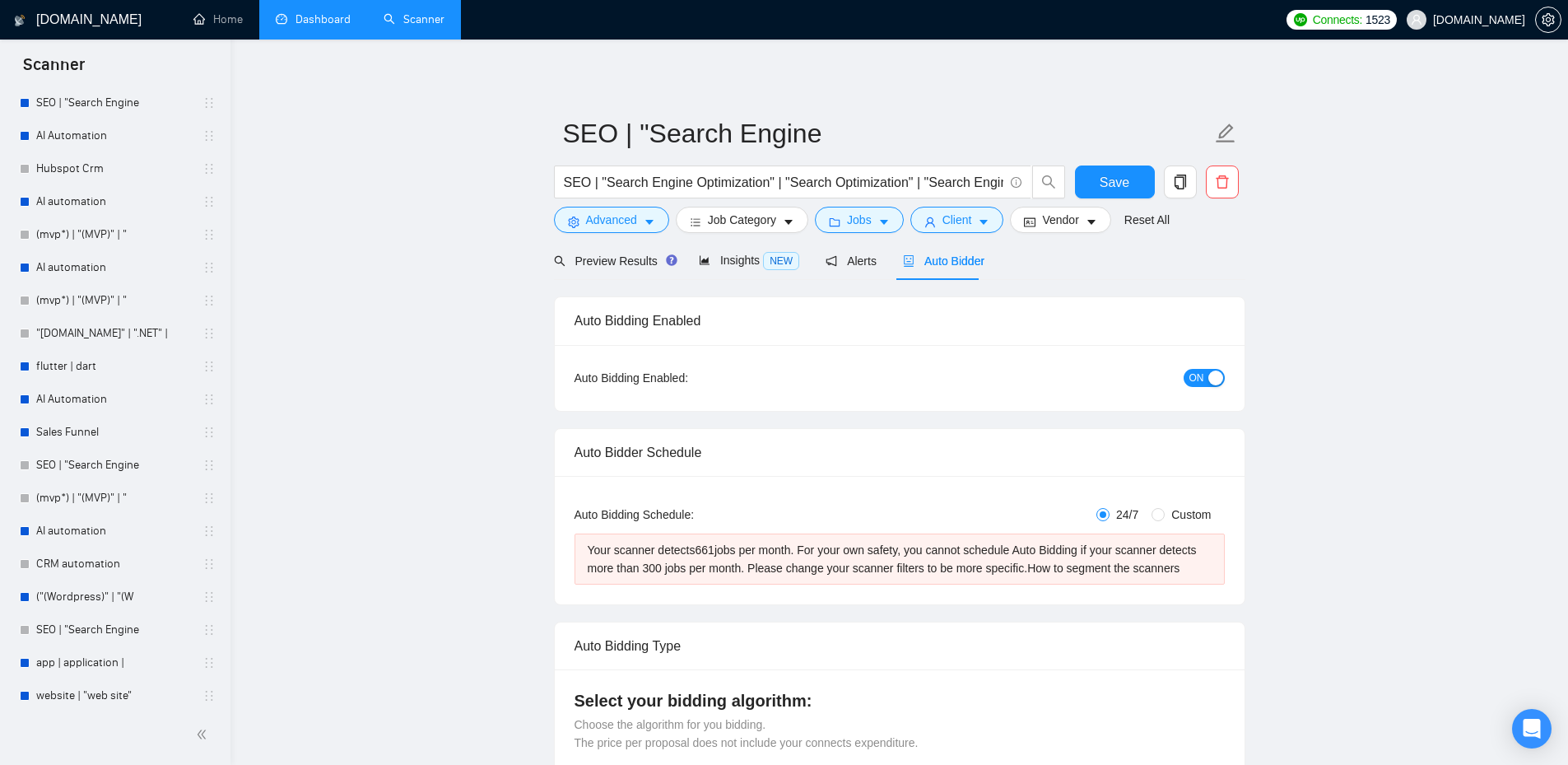
click at [1196, 378] on span "ON" at bounding box center [1197, 377] width 15 height 18
